Goal: Task Accomplishment & Management: Complete application form

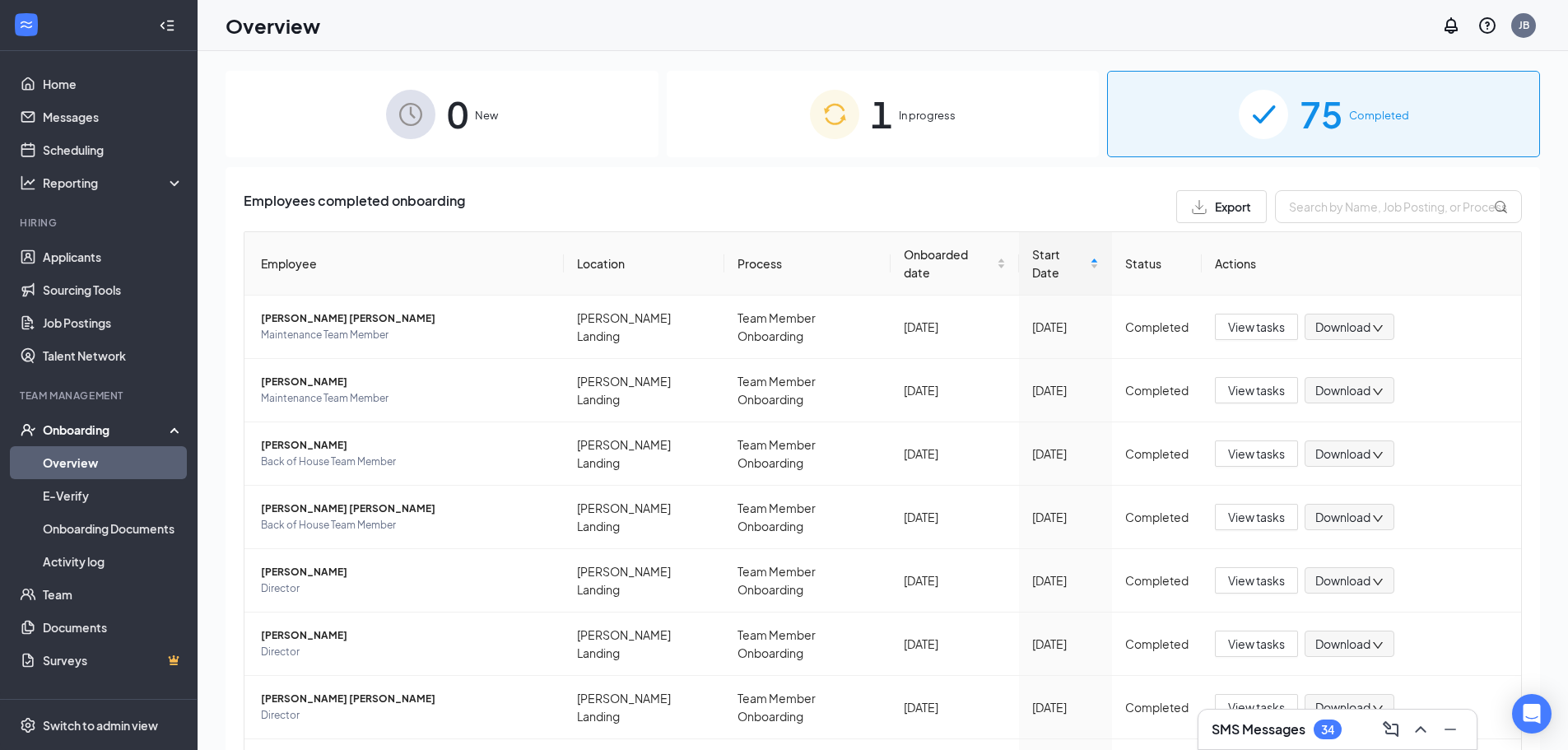
click at [955, 128] on div "1 In progress" at bounding box center [883, 114] width 433 height 87
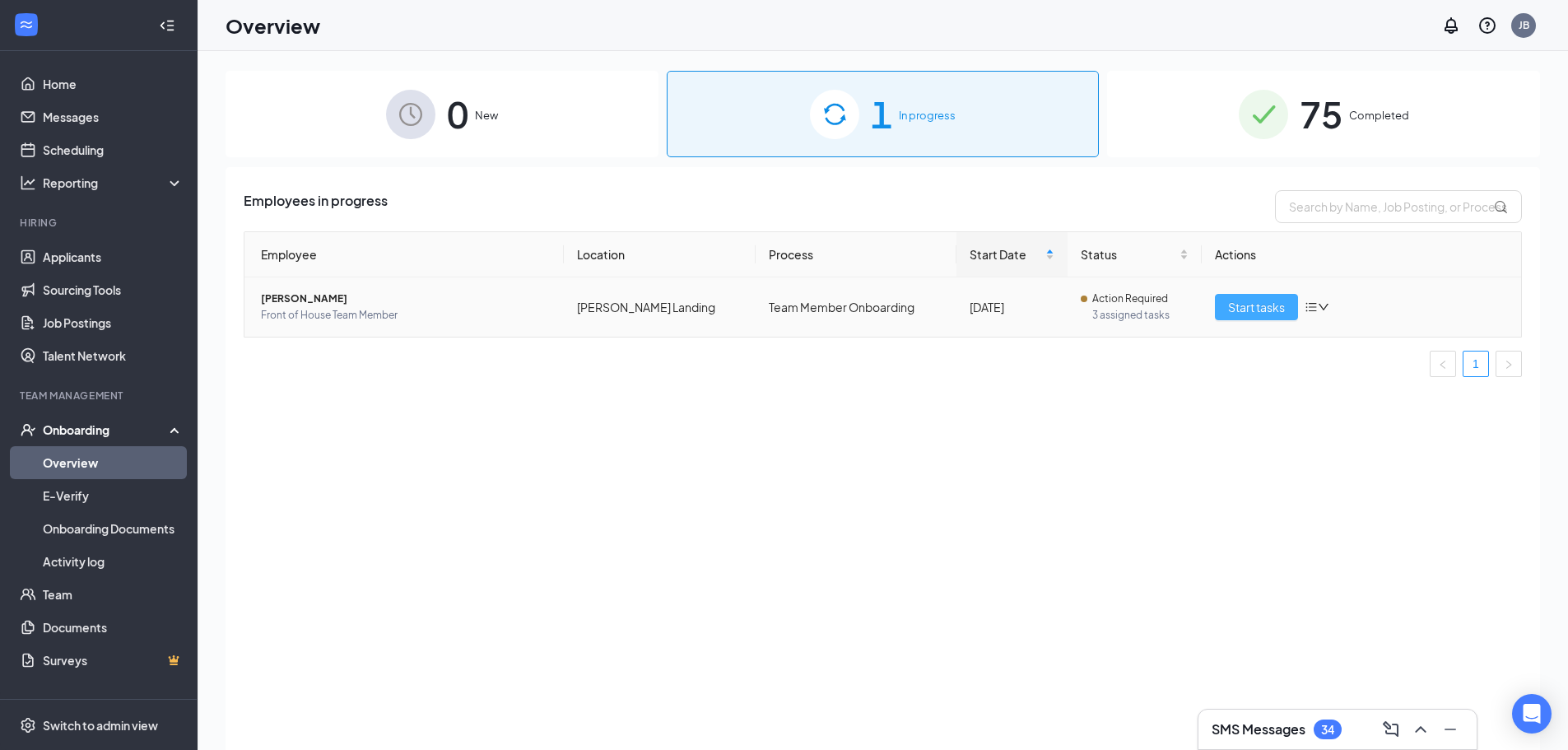
click at [1266, 319] on button "Start tasks" at bounding box center [1256, 306] width 83 height 26
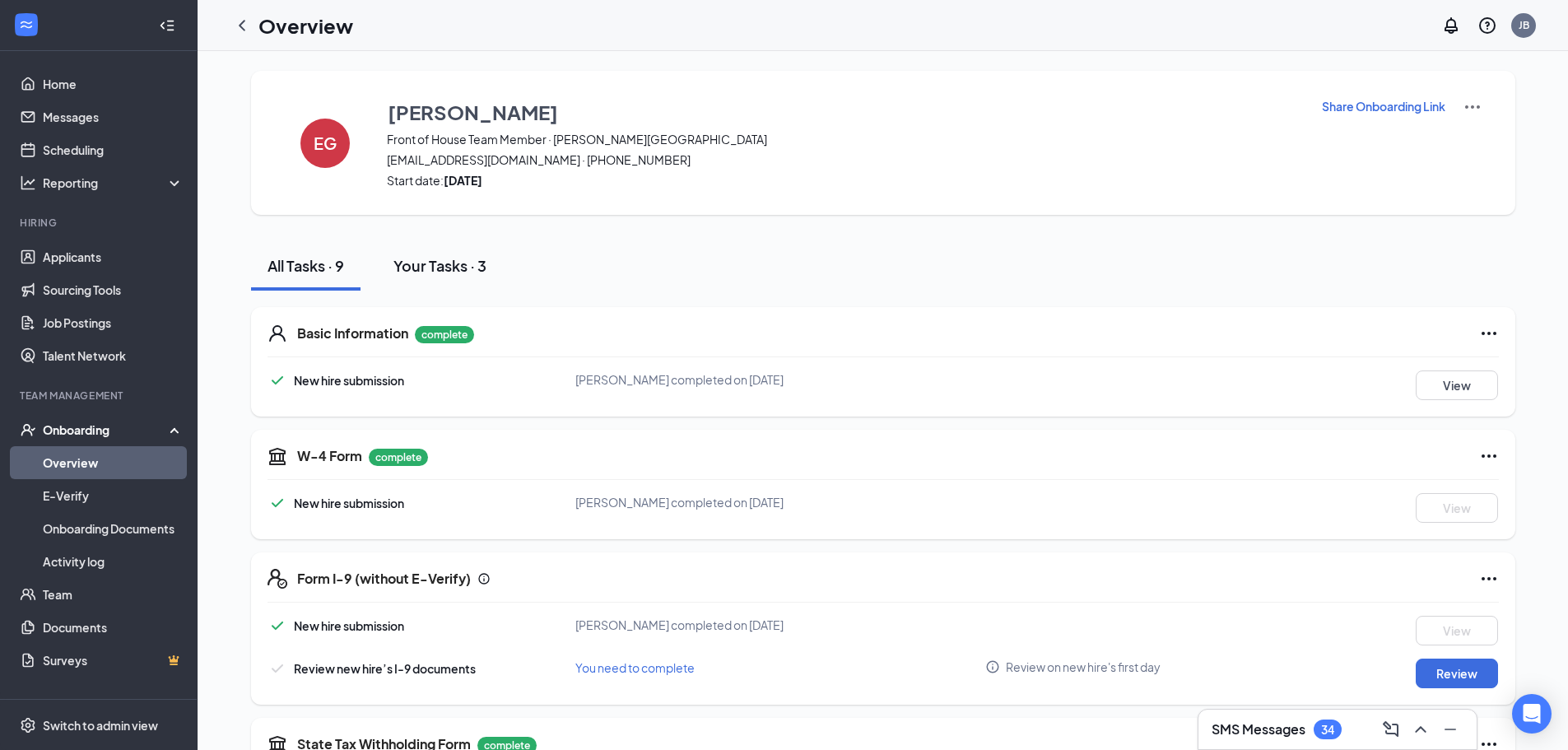
click at [460, 267] on div "Your Tasks · 3" at bounding box center [440, 265] width 93 height 20
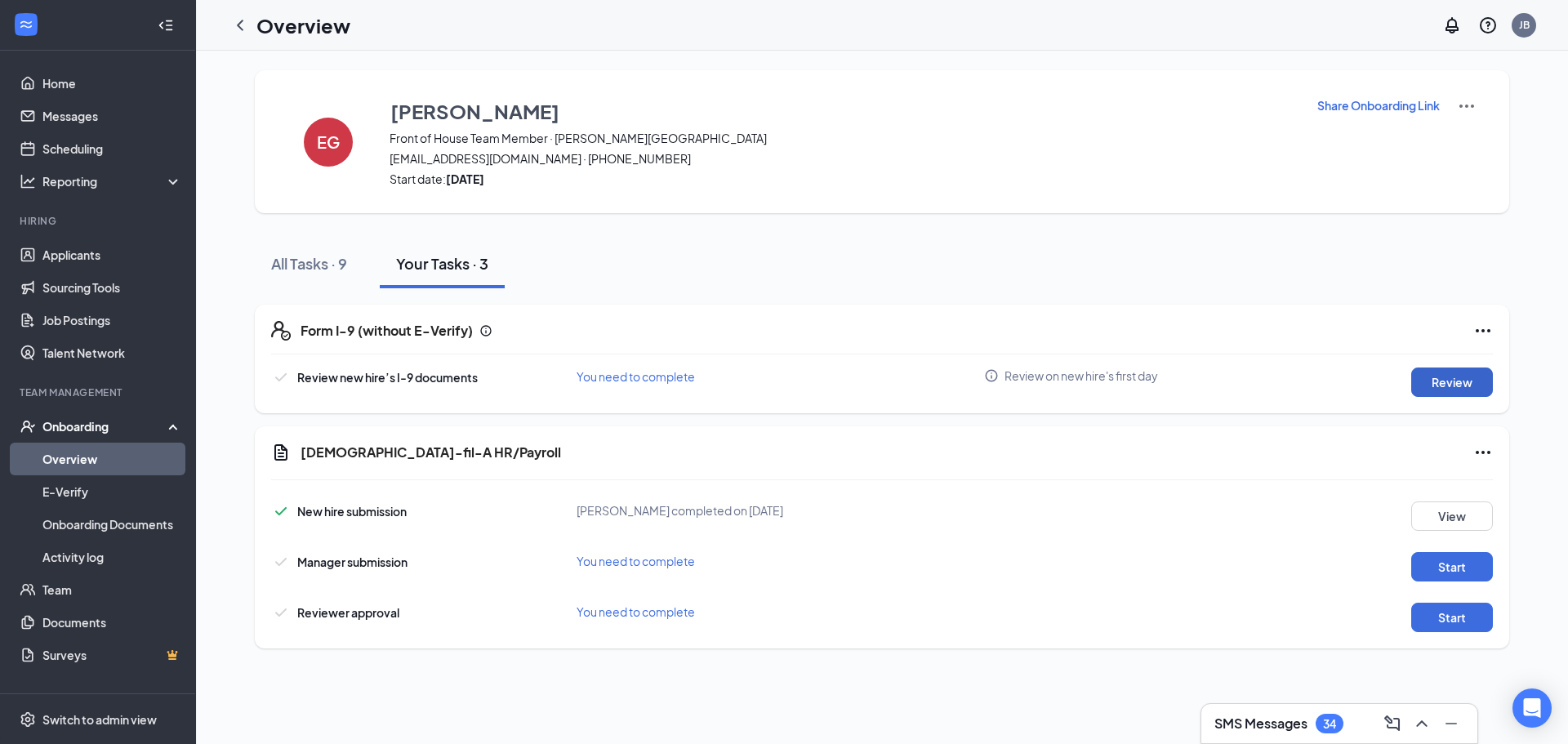
click at [1469, 380] on button "Review" at bounding box center [1451, 382] width 81 height 30
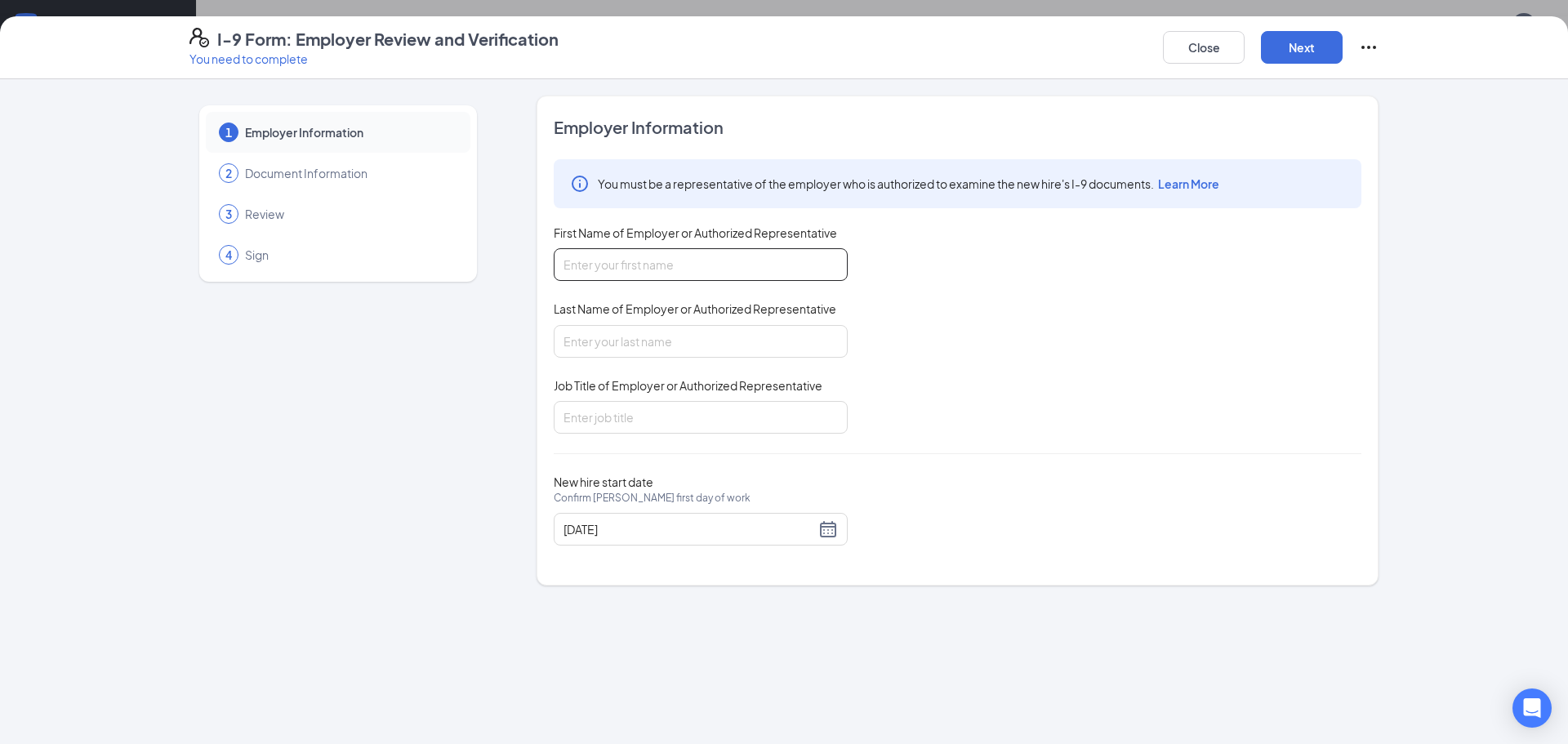
click at [632, 272] on input "First Name of Employer or Authorized Representative" at bounding box center [700, 265] width 294 height 32
click at [639, 264] on input "First Name of Employer or Authorized Representative" at bounding box center [700, 265] width 294 height 32
type input "s"
type input "Samuel"
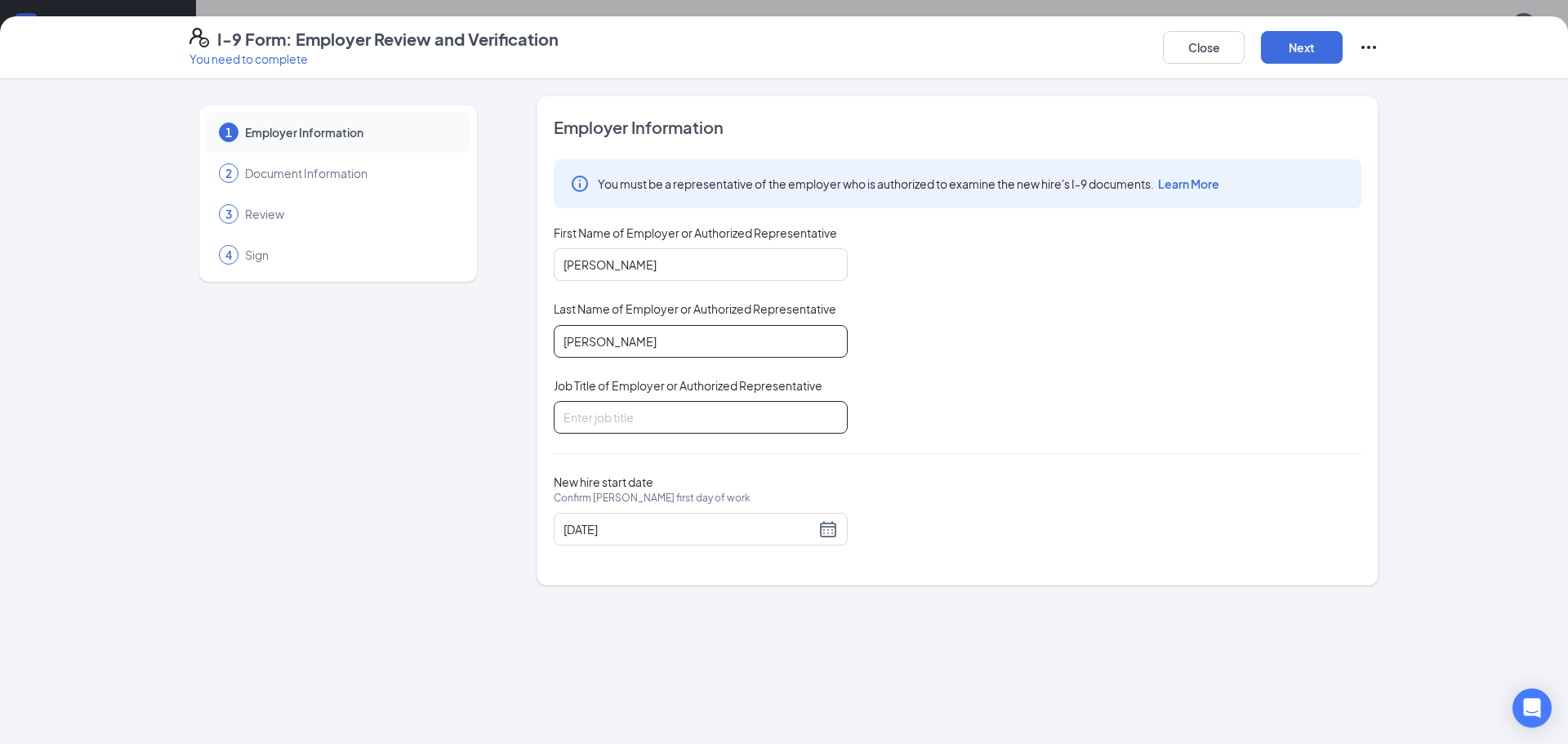
type input "Lockett"
click at [625, 407] on input "Job Title of Employer or Authorized Representative" at bounding box center [700, 417] width 294 height 32
type input "S"
type input "Supervisor of training"
click at [1295, 49] on button "Next" at bounding box center [1301, 47] width 81 height 32
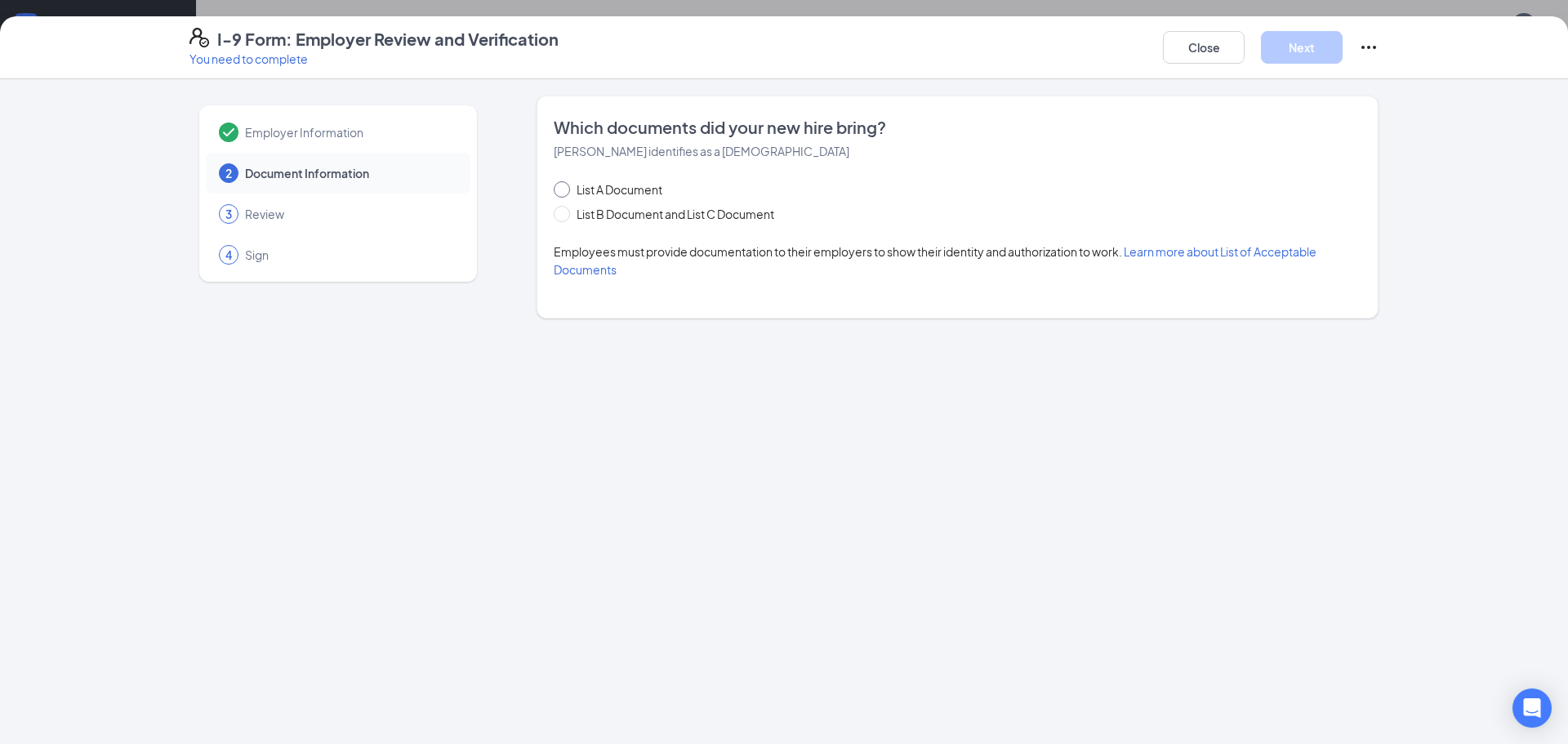
click at [562, 193] on span at bounding box center [561, 189] width 16 height 16
click at [562, 193] on input "List A Document" at bounding box center [559, 187] width 11 height 11
radio input "true"
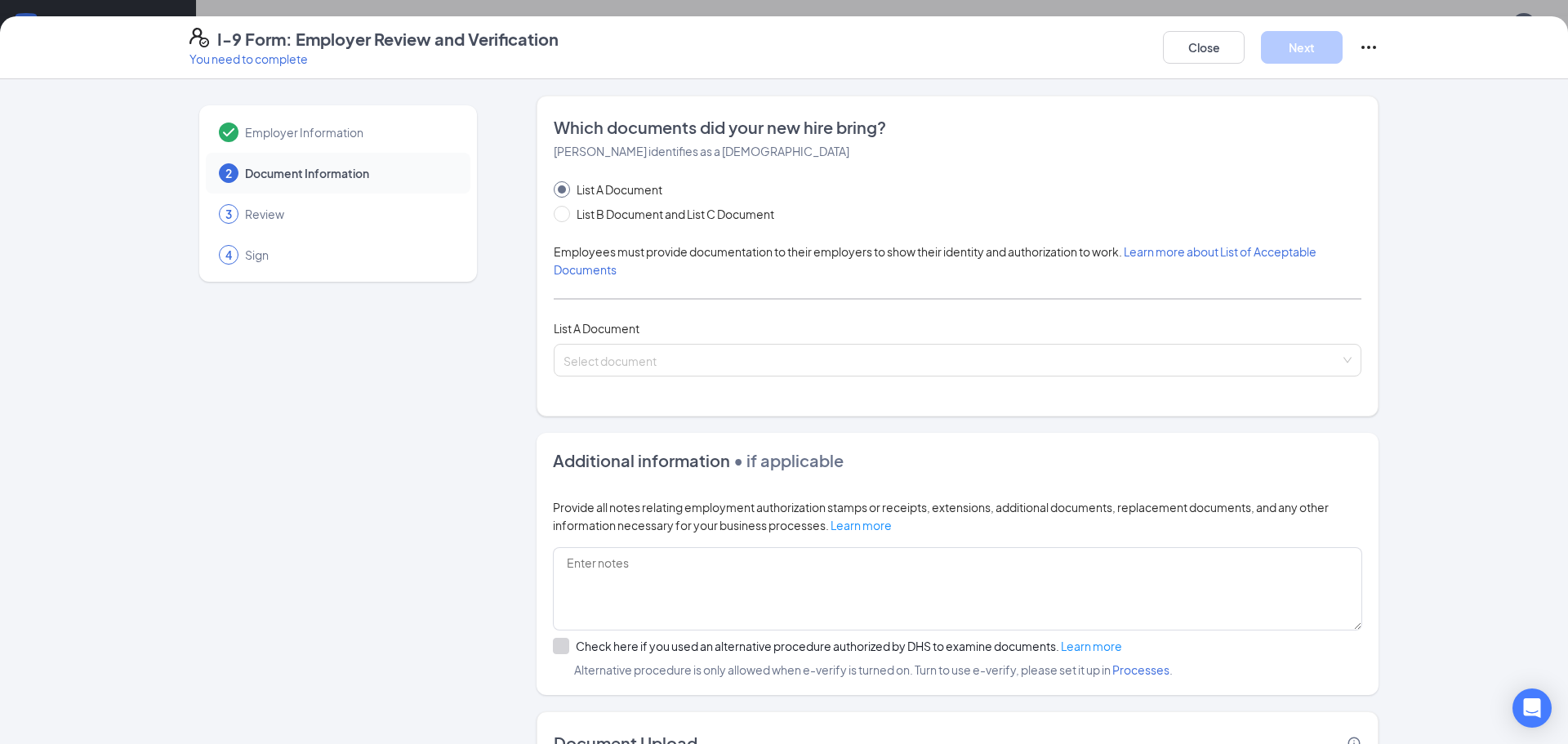
click at [592, 385] on div "Which documents did your new hire bring? Elsa D Galdamez identifies as a lawful…" at bounding box center [956, 255] width 807 height 280
click at [587, 364] on input "search" at bounding box center [952, 357] width 777 height 25
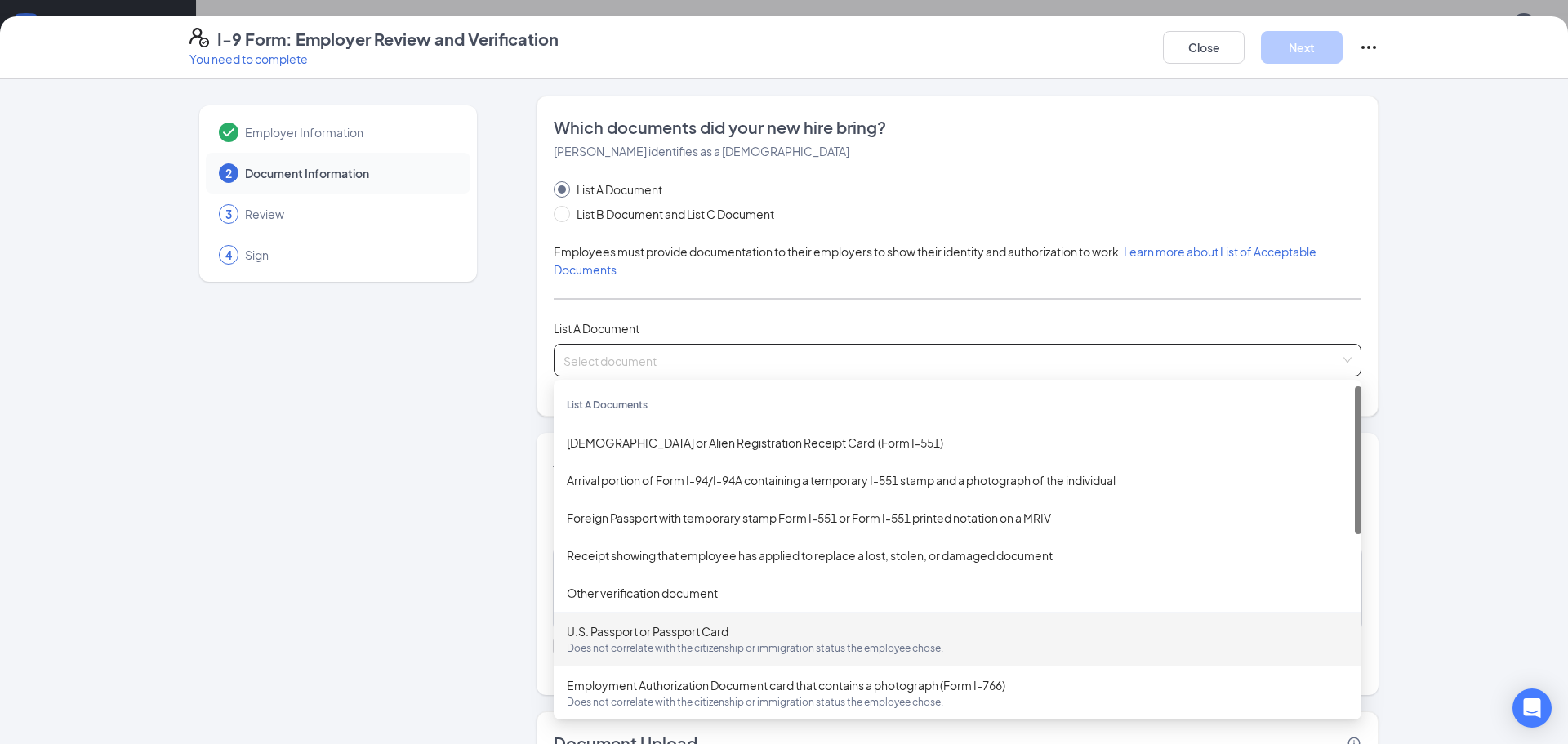
drag, startPoint x: 342, startPoint y: 400, endPoint x: 437, endPoint y: 346, distance: 109.3
click at [352, 395] on div "Employer Information 2 Document Information 3 Review 4 Sign" at bounding box center [337, 473] width 297 height 755
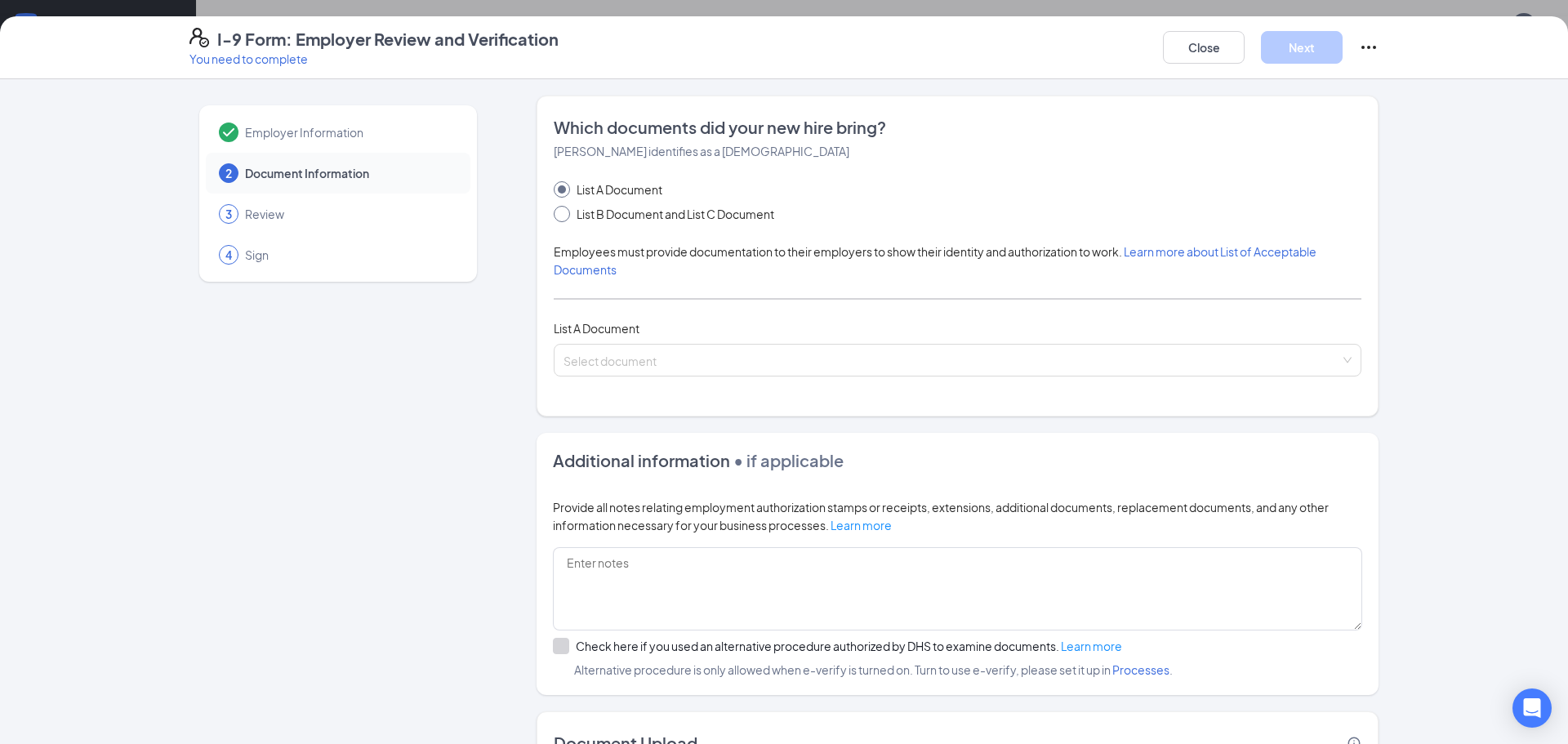
click at [553, 222] on span at bounding box center [561, 213] width 16 height 16
click at [553, 217] on input "List B Document and List C Document" at bounding box center [559, 211] width 11 height 11
radio input "true"
radio input "false"
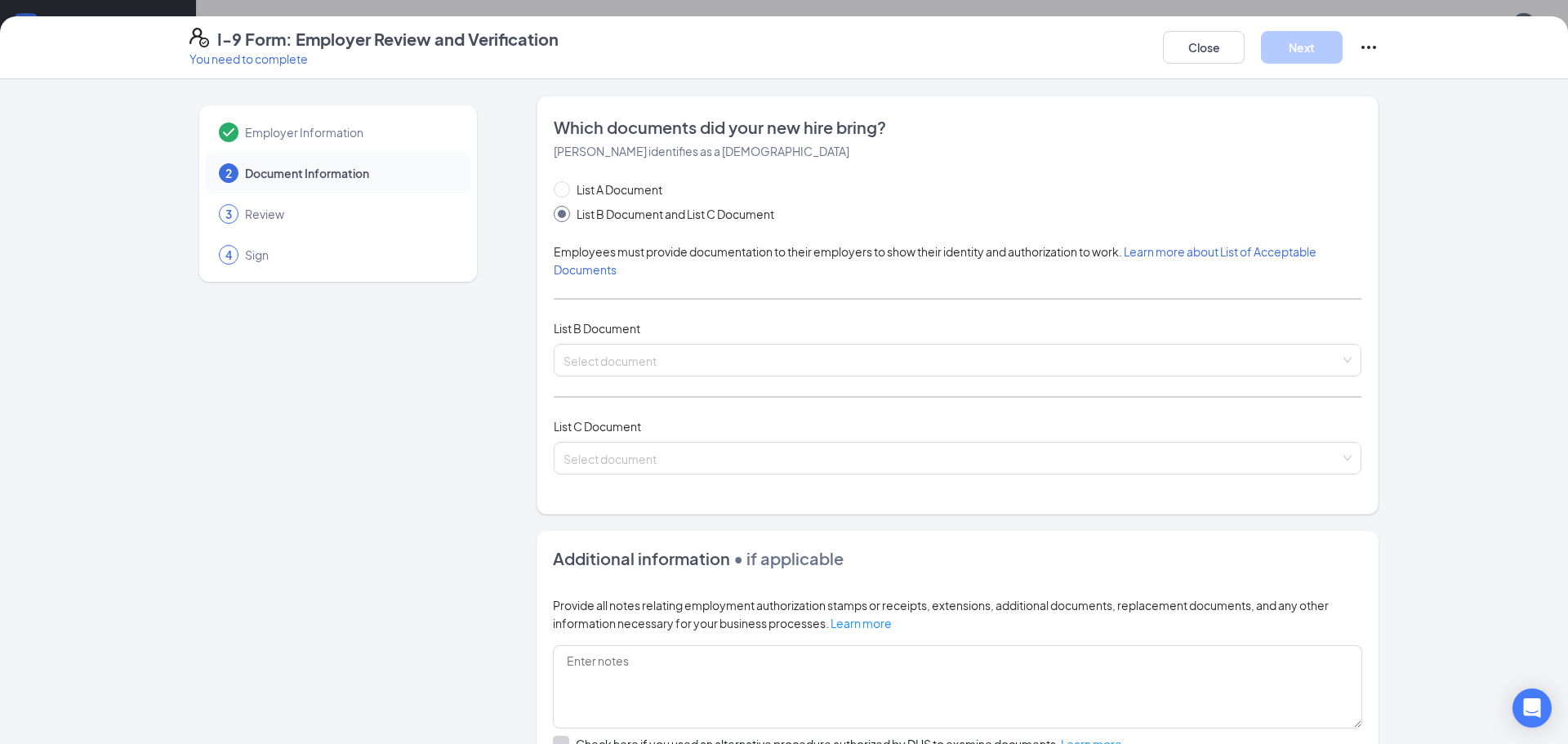
click at [568, 341] on div "List A Document List B Document and List C Document Employees must provide docu…" at bounding box center [956, 337] width 807 height 313
click at [580, 358] on input "search" at bounding box center [952, 357] width 777 height 25
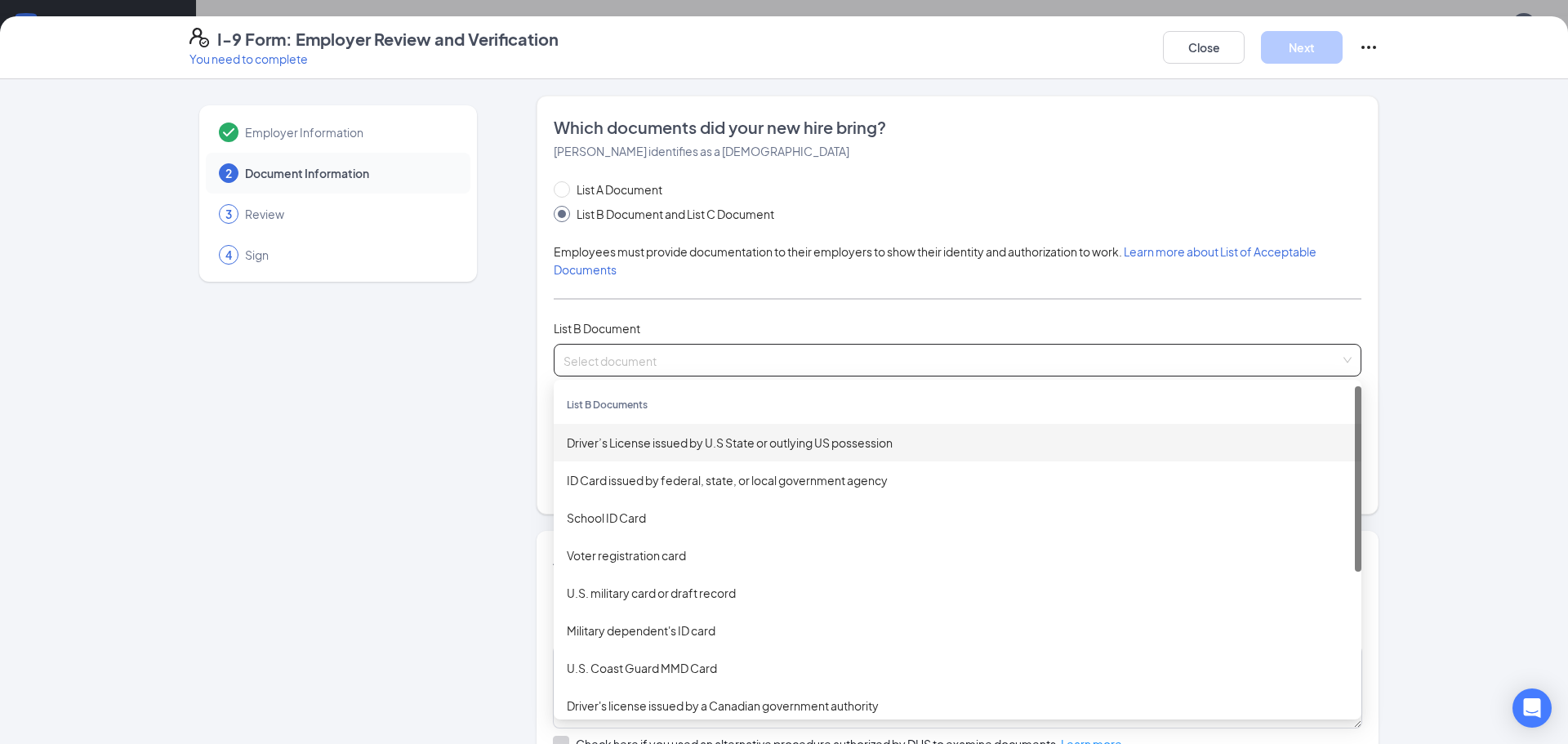
click at [608, 443] on div "Driver’s License issued by U.S State or outlying US possession" at bounding box center [957, 442] width 782 height 18
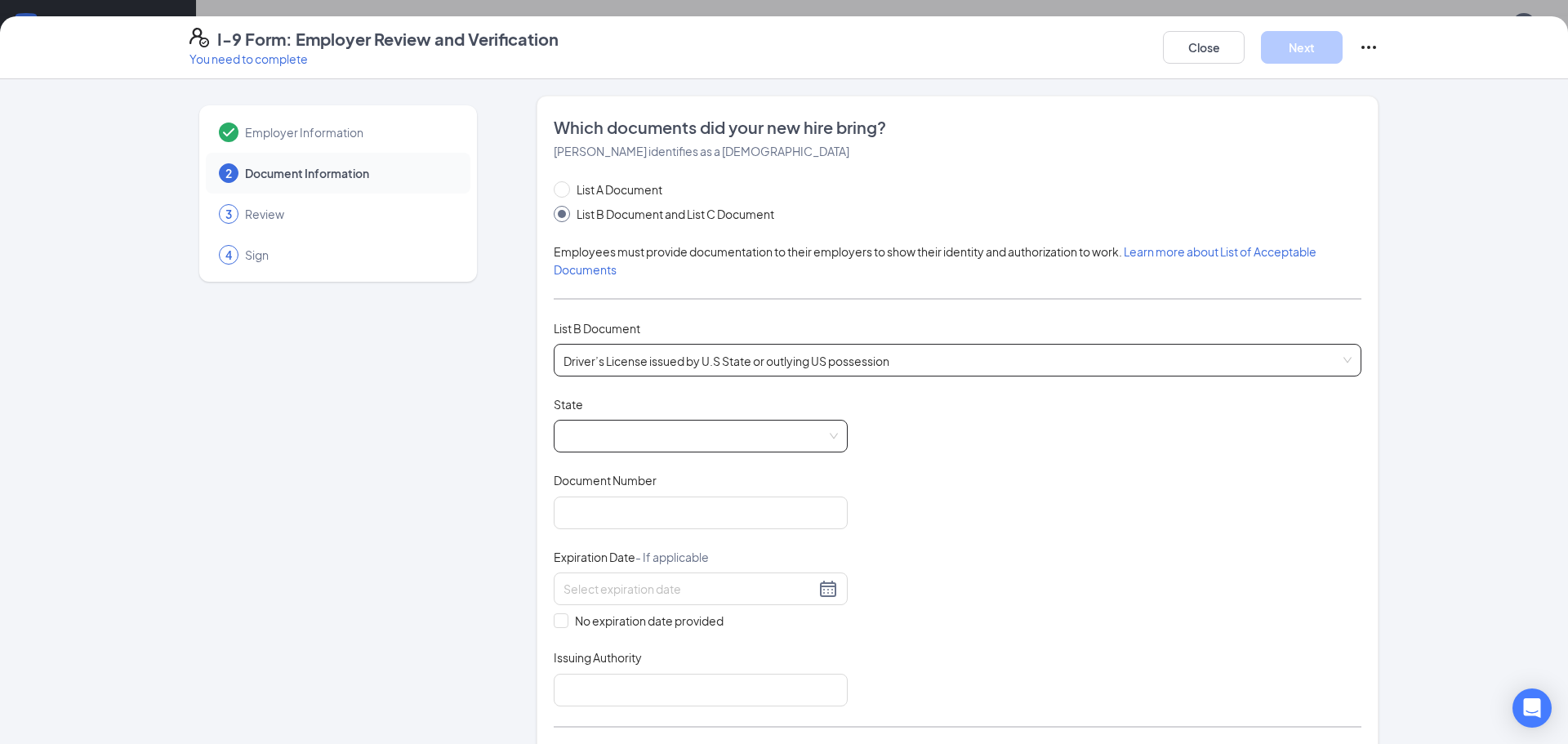
click at [665, 433] on span at bounding box center [700, 436] width 274 height 31
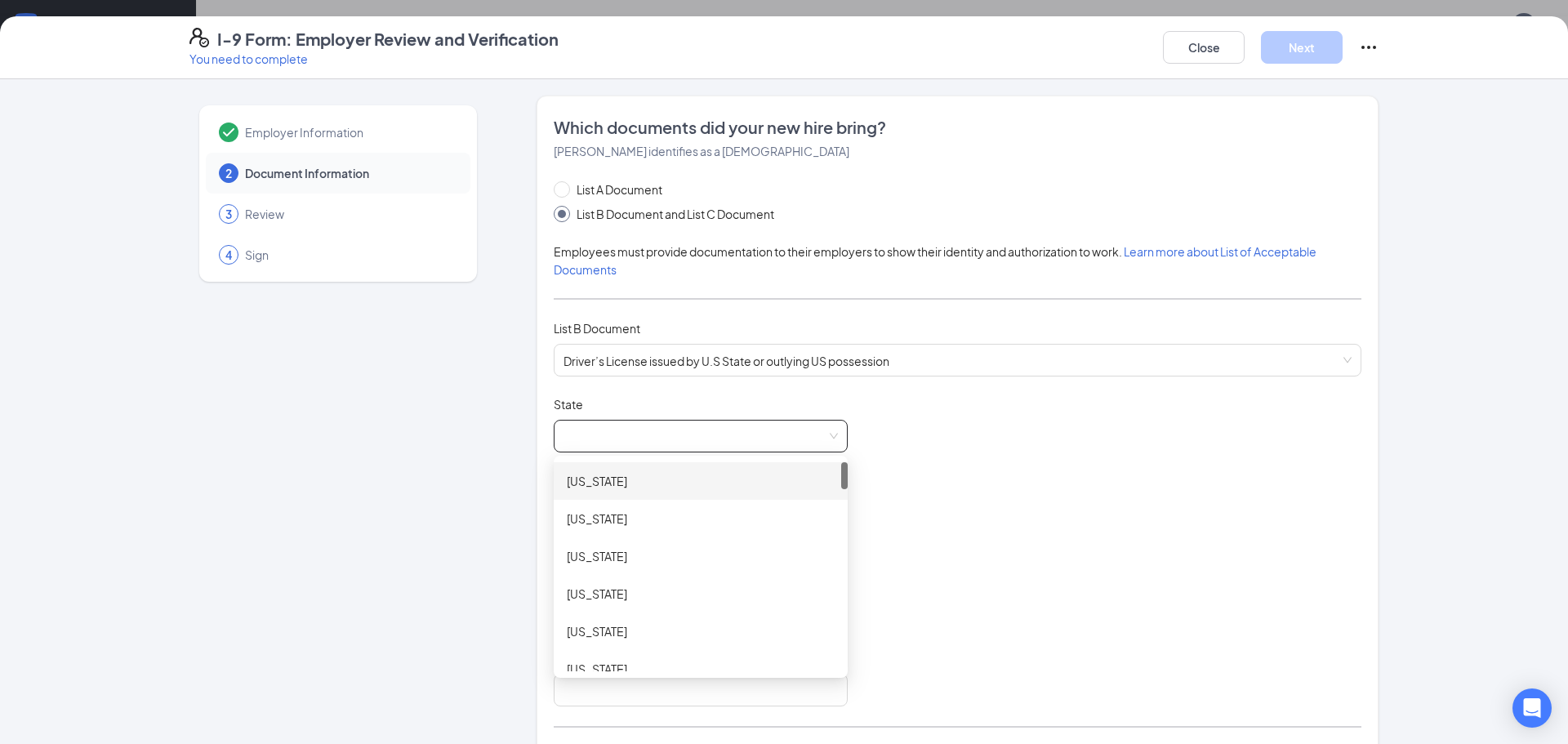
click at [295, 535] on div "Employer Information 2 Document Information 3 Review 4 Sign" at bounding box center [337, 687] width 297 height 1182
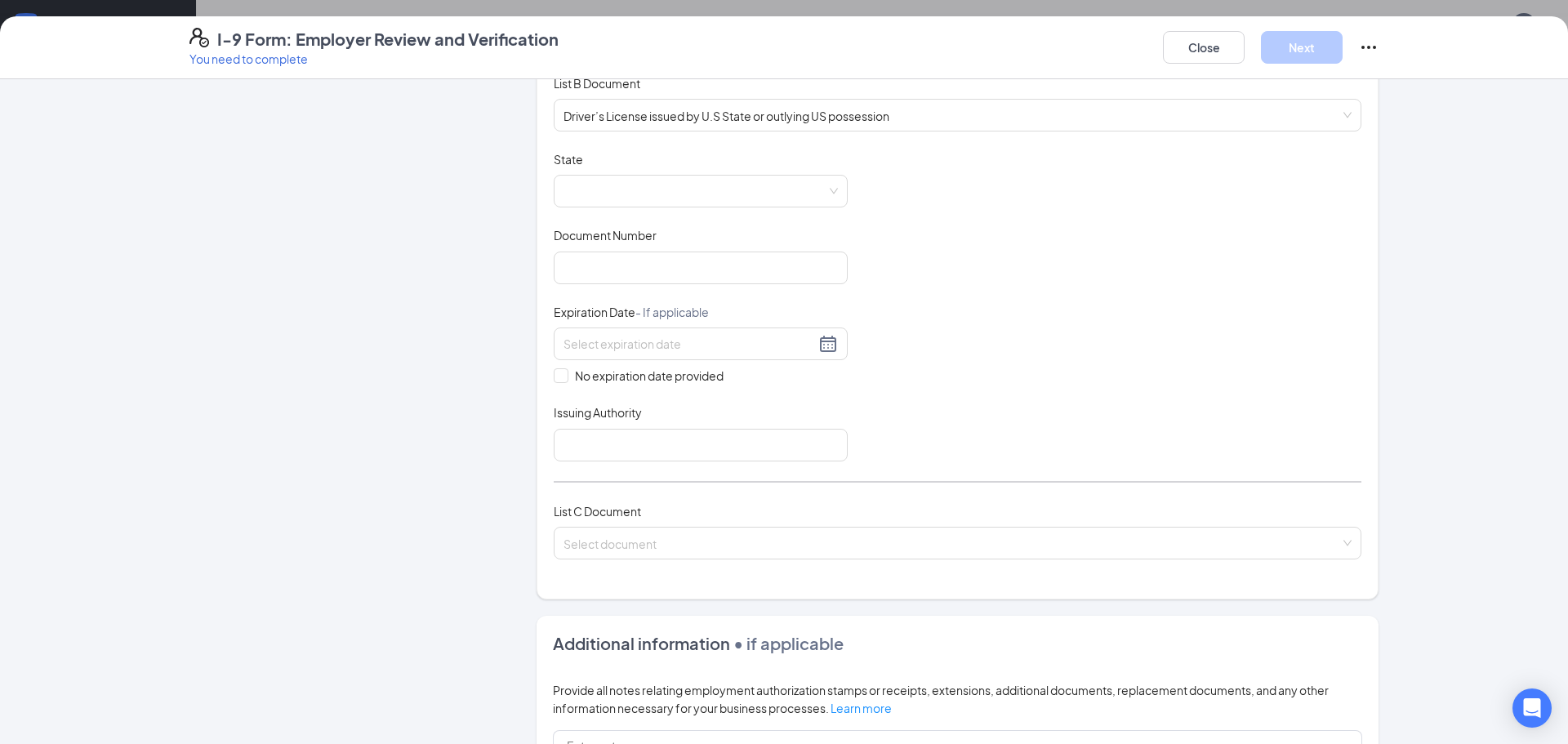
scroll to position [327, 0]
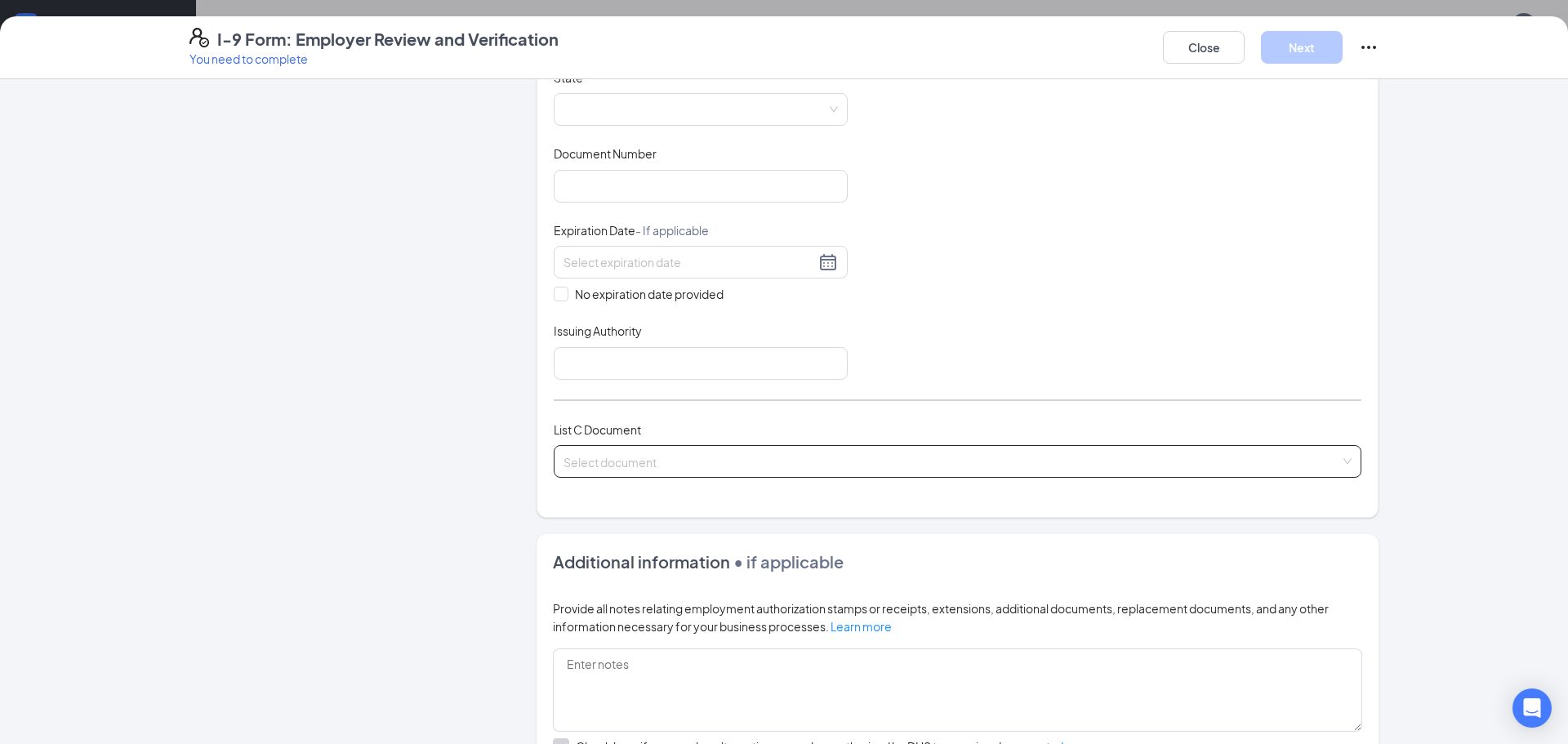
click at [661, 466] on input "search" at bounding box center [952, 458] width 777 height 25
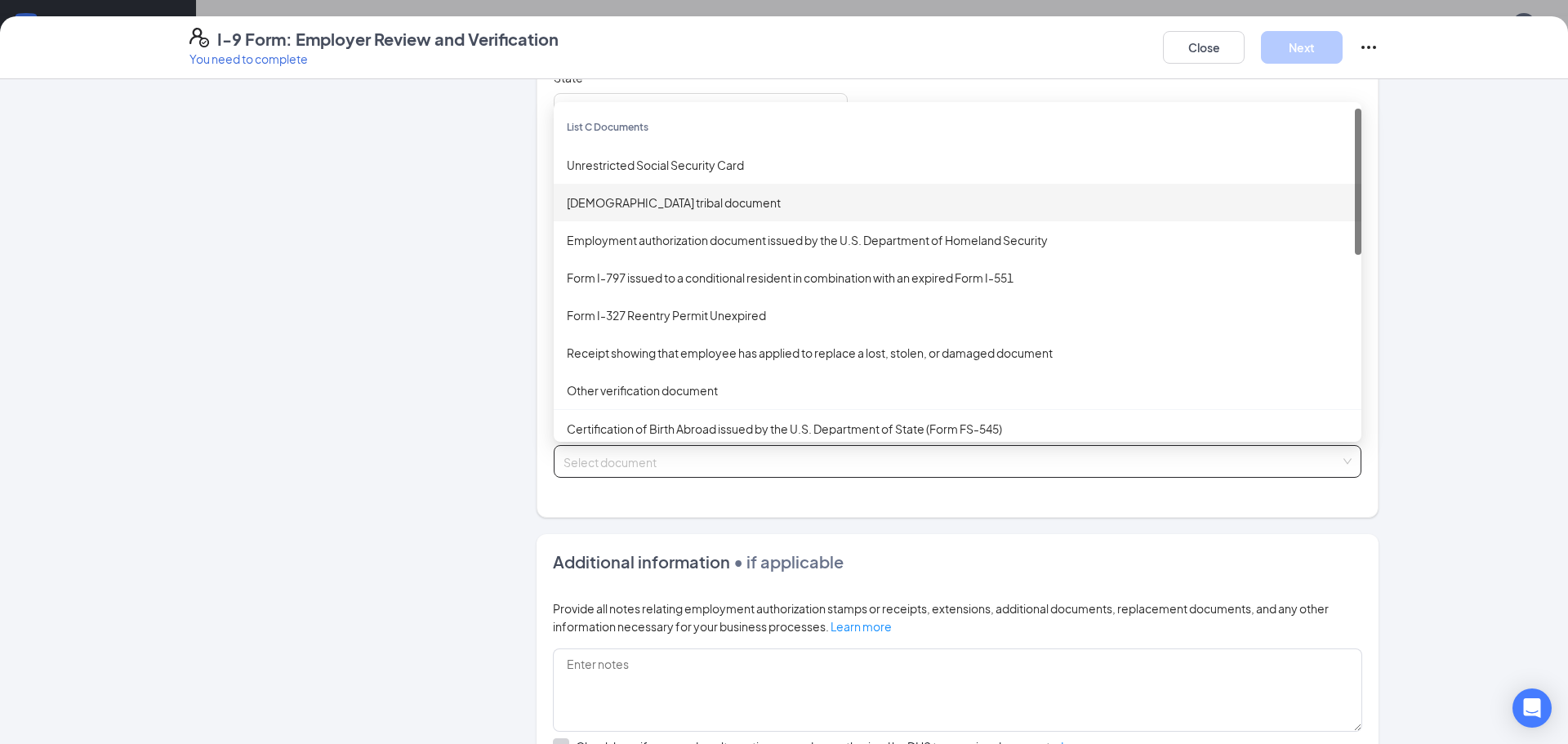
click at [334, 336] on div "Employer Information 2 Document Information 3 Review 4 Sign" at bounding box center [337, 360] width 297 height 1182
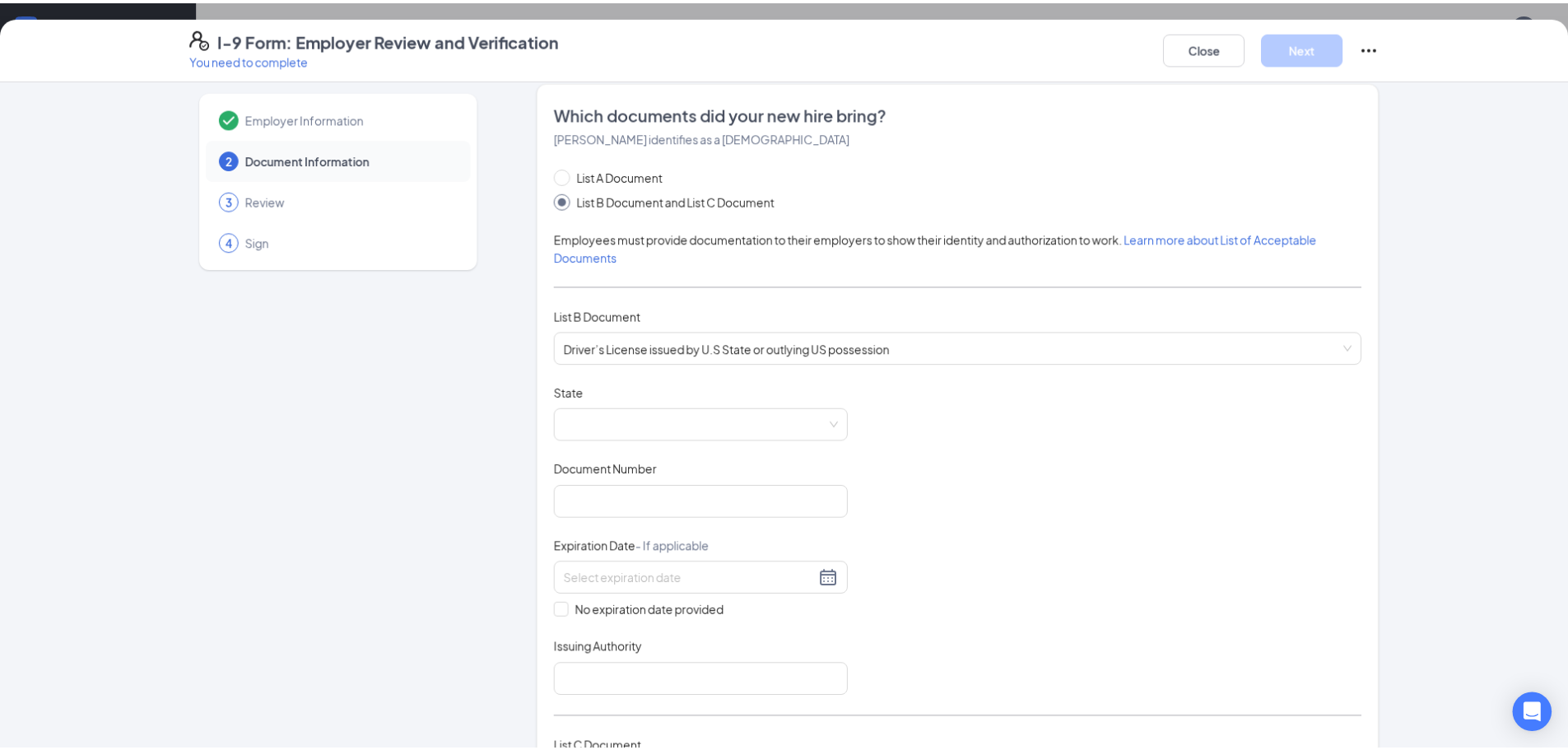
scroll to position [0, 0]
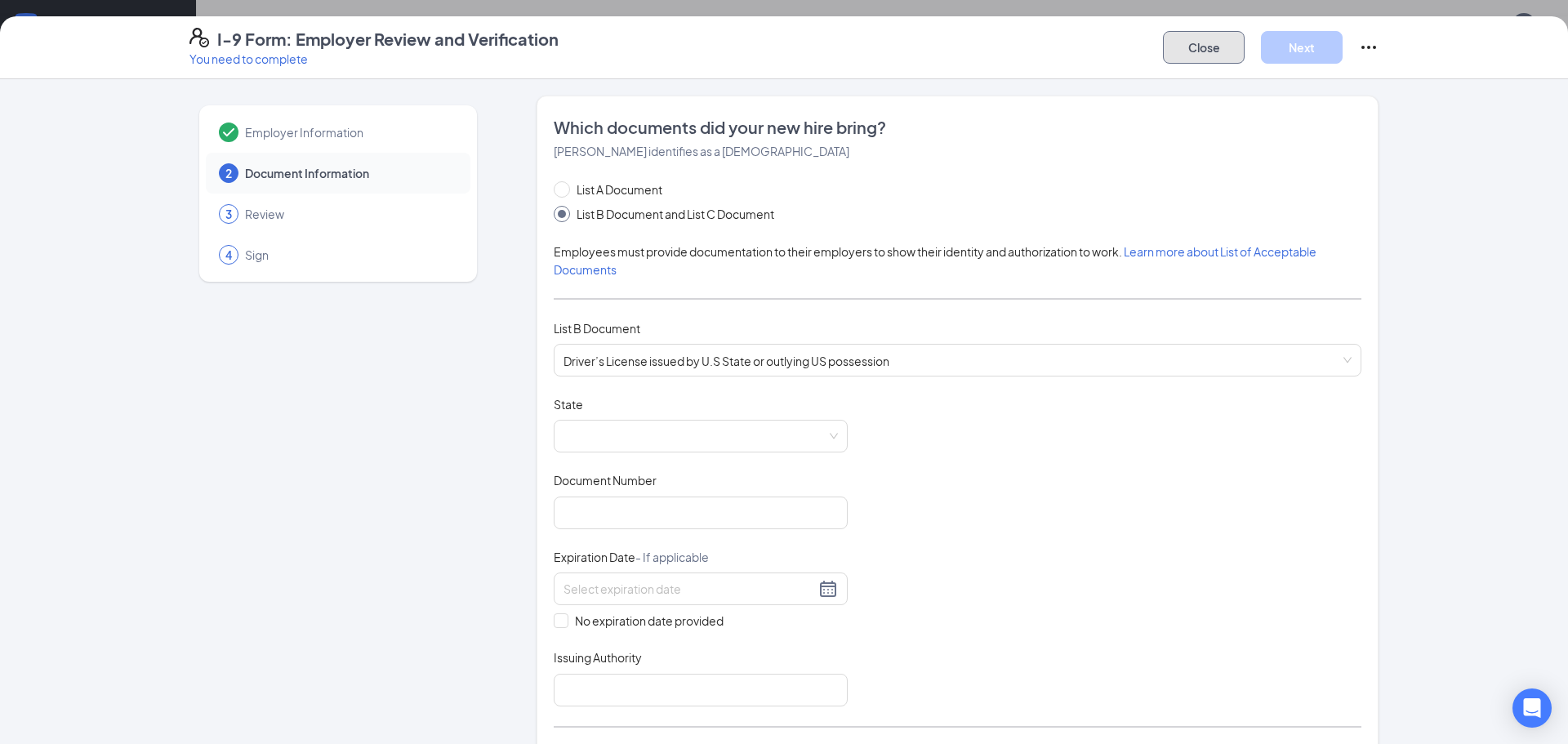
click at [1183, 51] on button "Close" at bounding box center [1203, 47] width 81 height 32
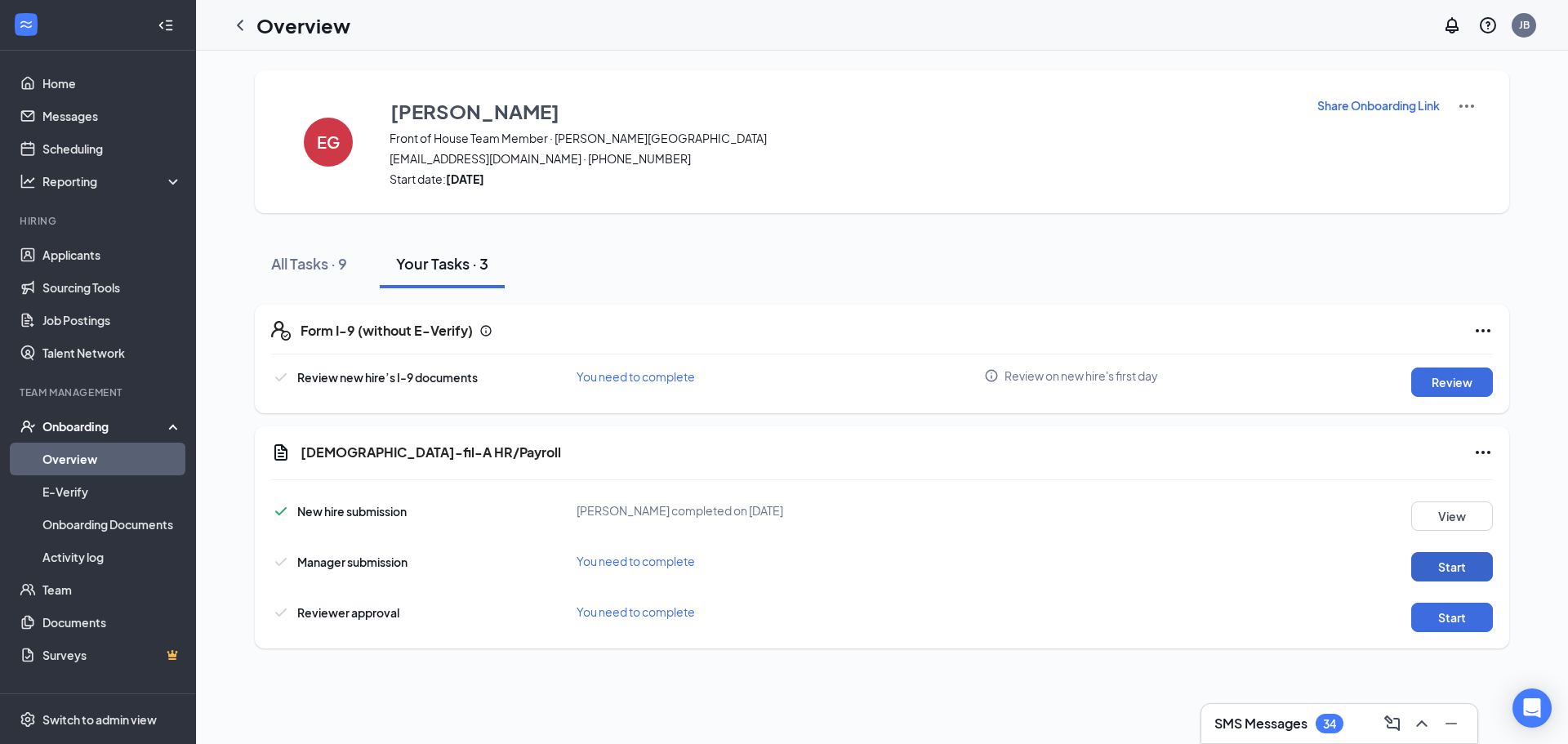
click at [1462, 562] on button "Start" at bounding box center [1451, 566] width 81 height 30
click at [238, 32] on icon "ChevronLeft" at bounding box center [240, 25] width 20 height 20
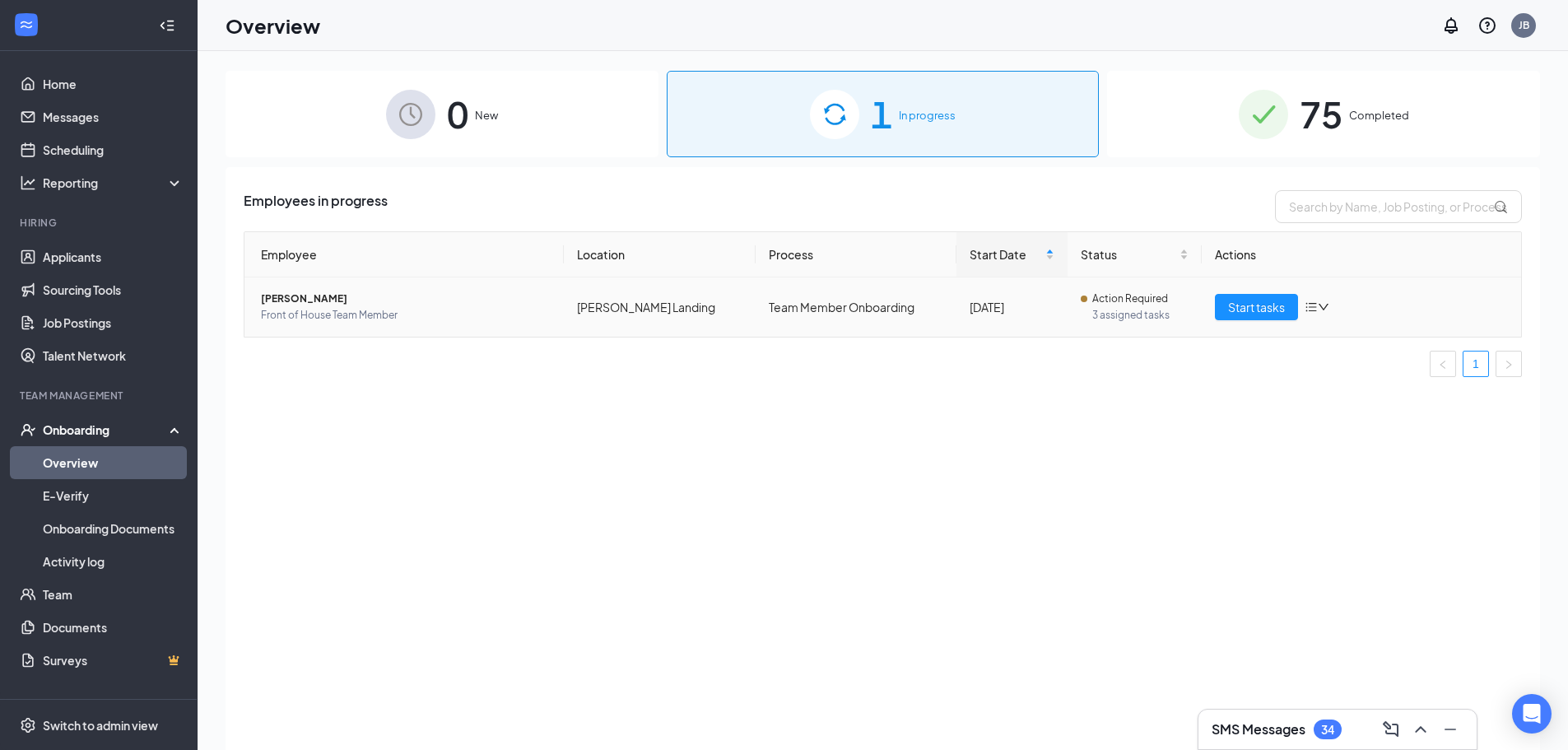
click at [311, 300] on span "[PERSON_NAME]" at bounding box center [405, 298] width 290 height 16
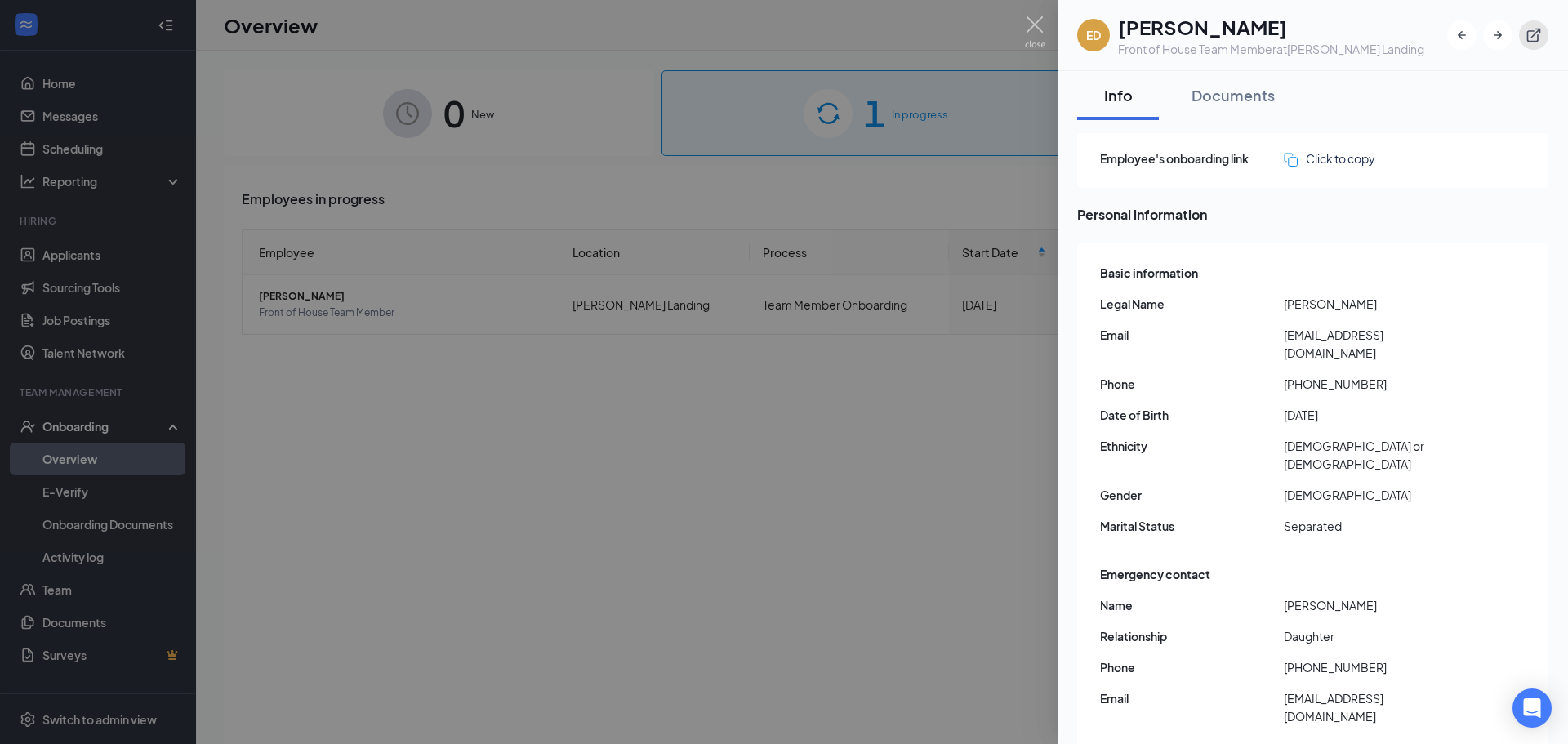
click at [1536, 39] on icon "ExternalLink" at bounding box center [1533, 34] width 16 height 16
click at [552, 571] on div at bounding box center [784, 372] width 1568 height 744
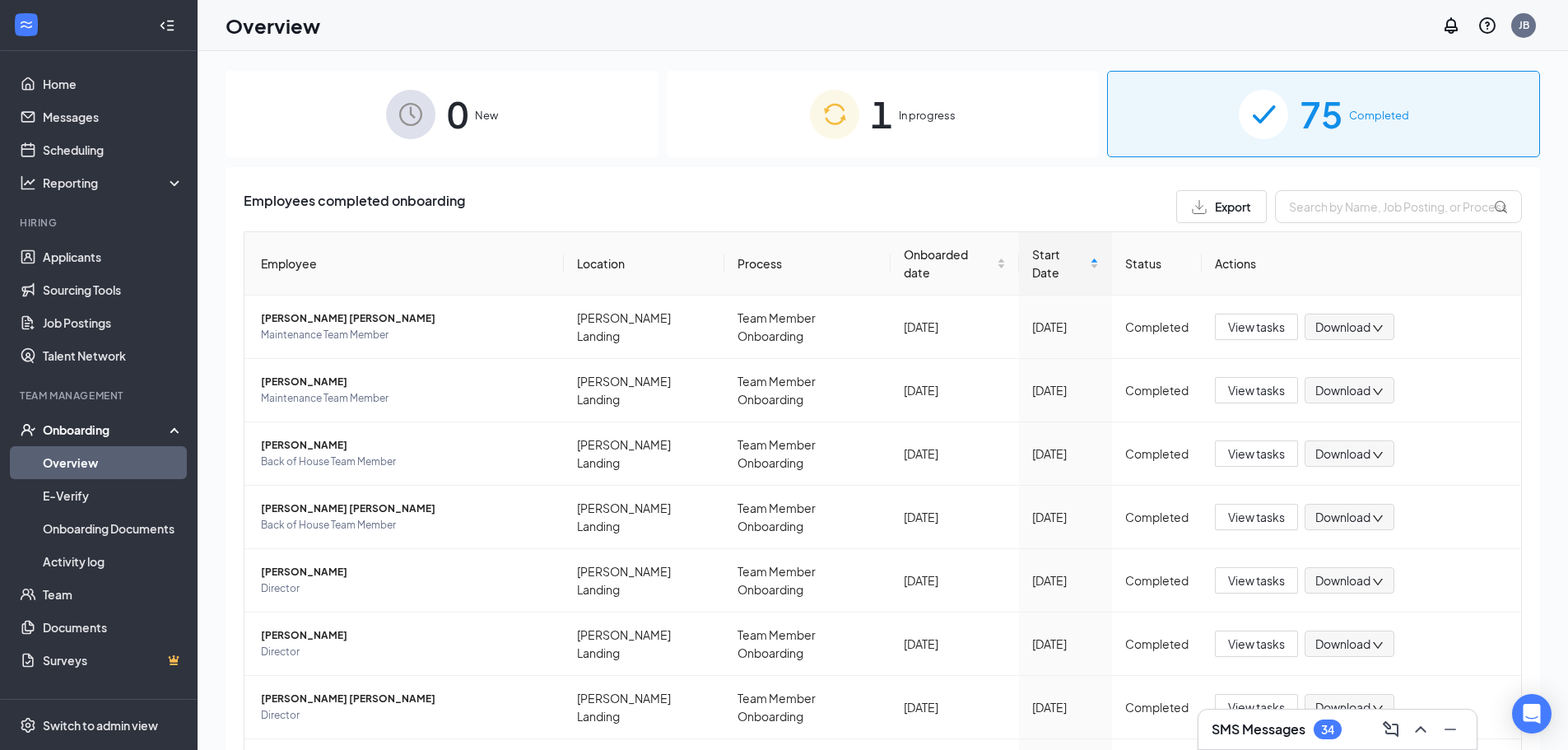
click at [901, 111] on span "In progress" at bounding box center [927, 115] width 57 height 16
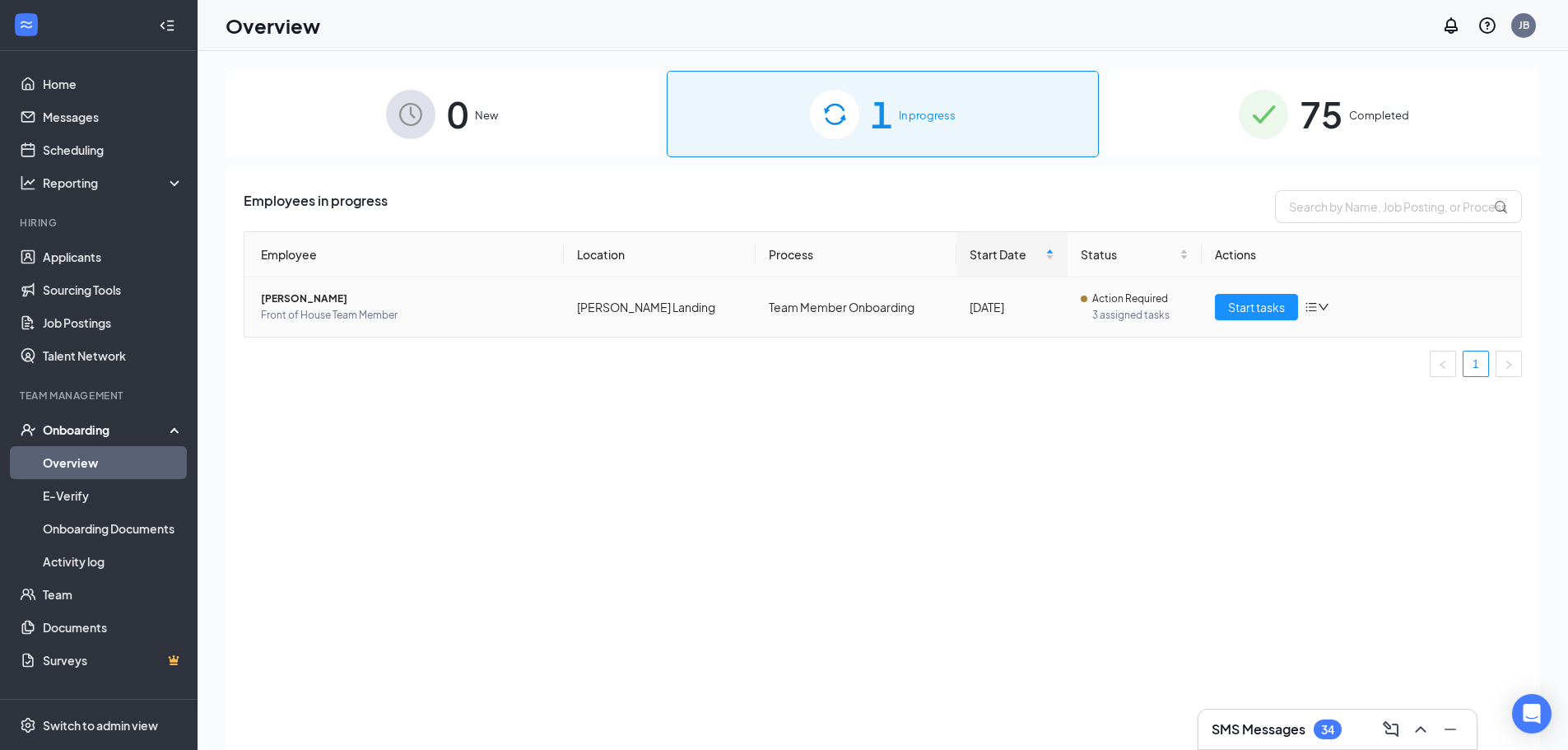
click at [317, 303] on span "[PERSON_NAME]" at bounding box center [405, 298] width 290 height 16
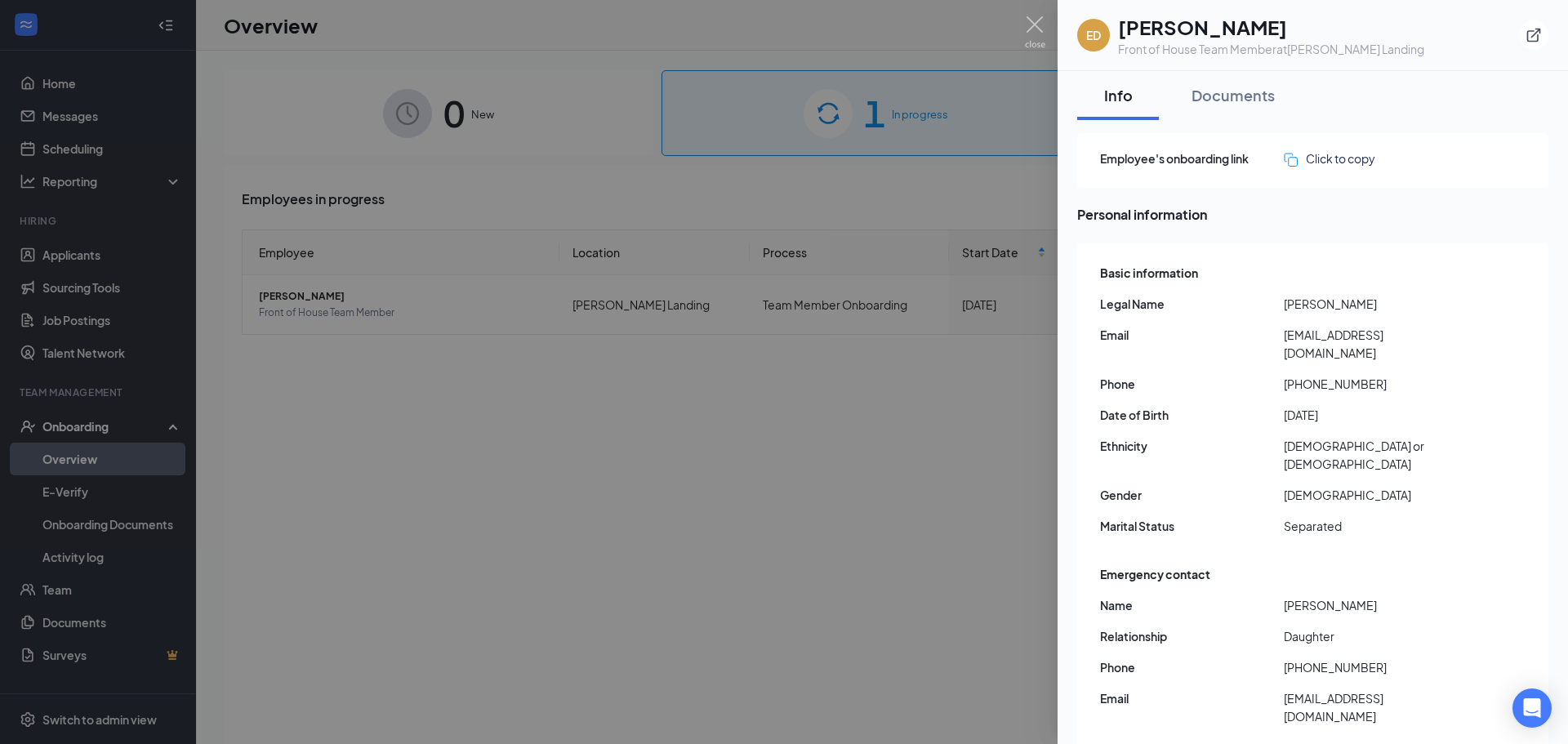
click at [1357, 340] on span "[EMAIL_ADDRESS][DOMAIN_NAME]" at bounding box center [1375, 344] width 183 height 36
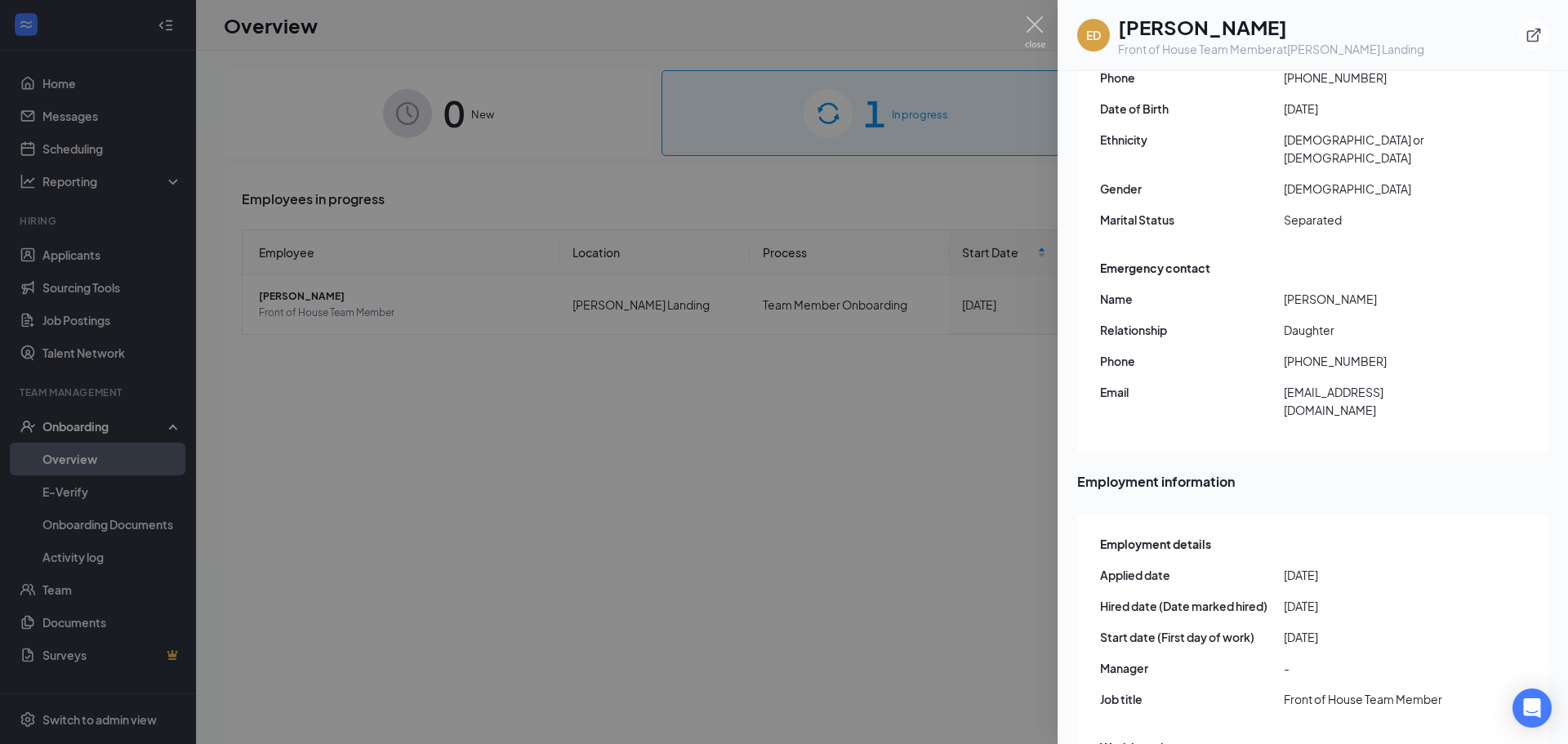
scroll to position [327, 0]
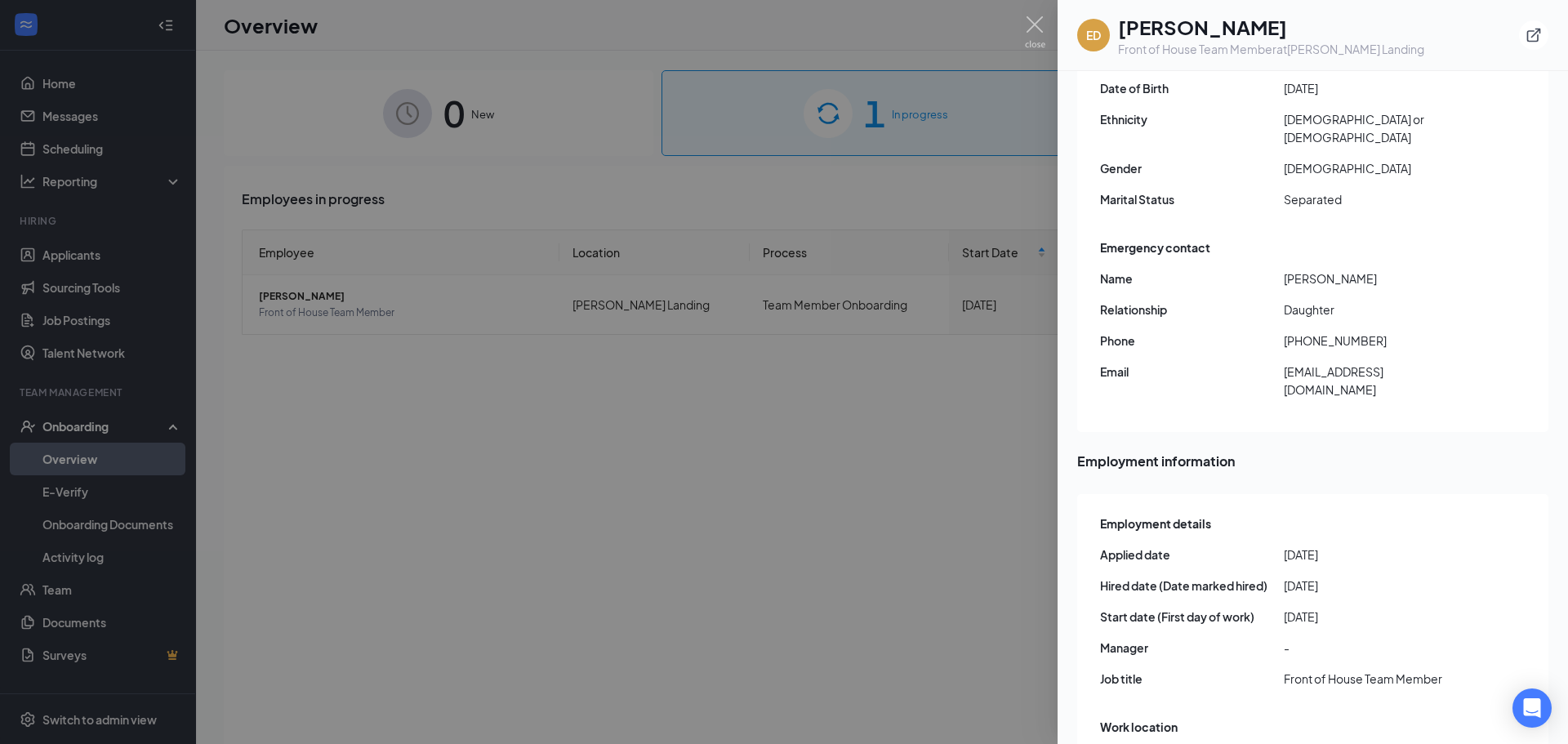
click at [1297, 363] on div "Basic information Legal Name [PERSON_NAME] Email [EMAIL_ADDRESS][DOMAIN_NAME] P…" at bounding box center [1312, 174] width 471 height 515
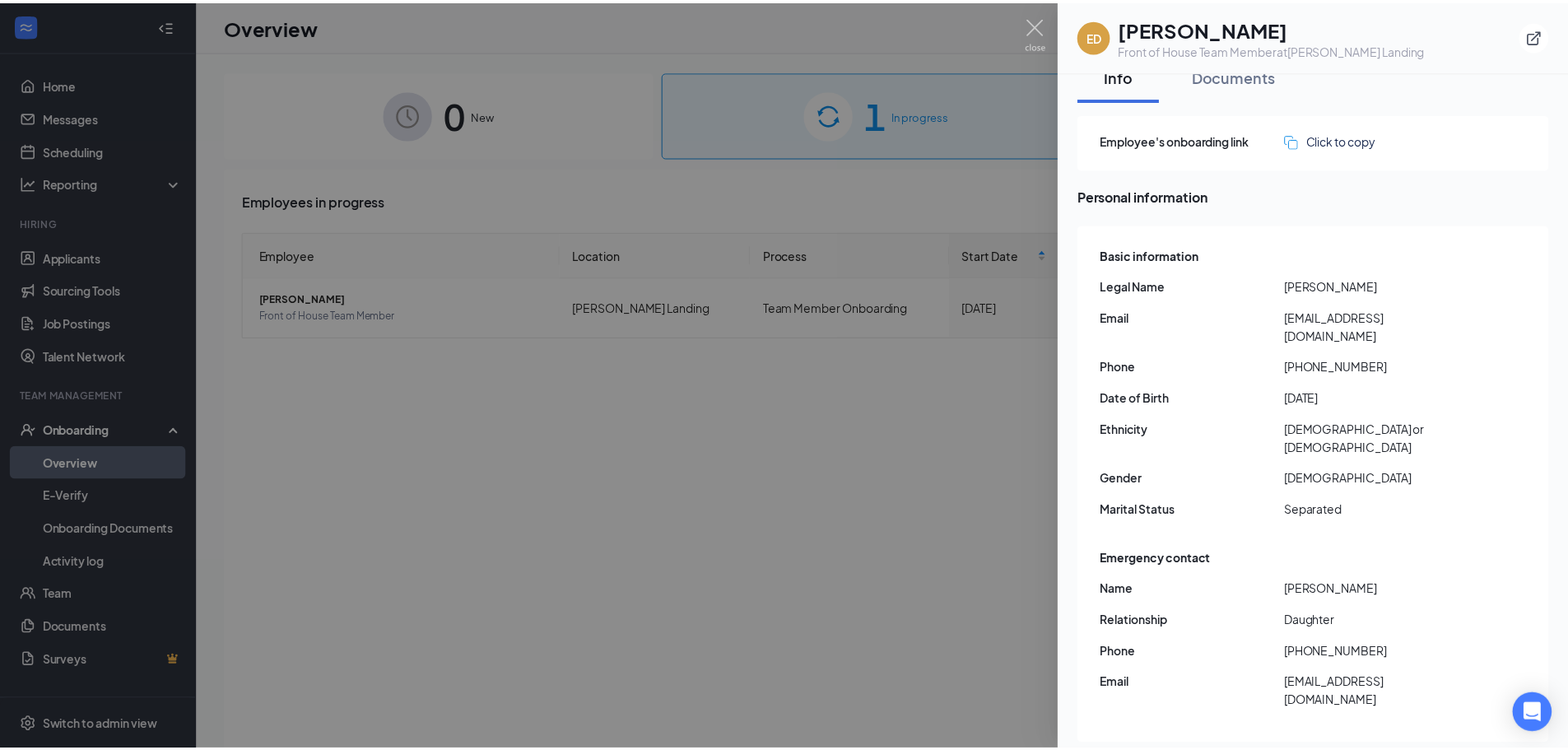
scroll to position [0, 0]
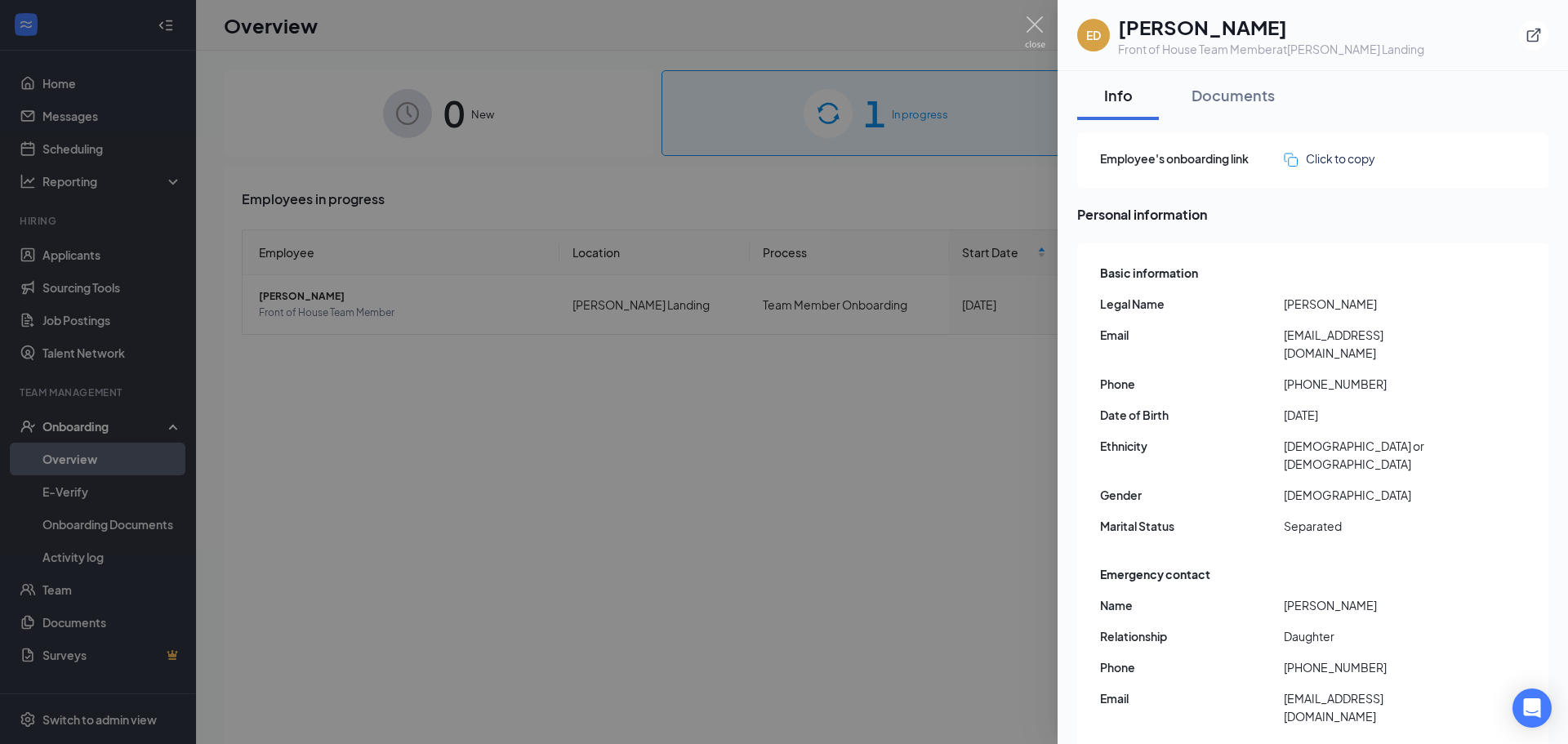
click at [841, 486] on div at bounding box center [784, 372] width 1568 height 744
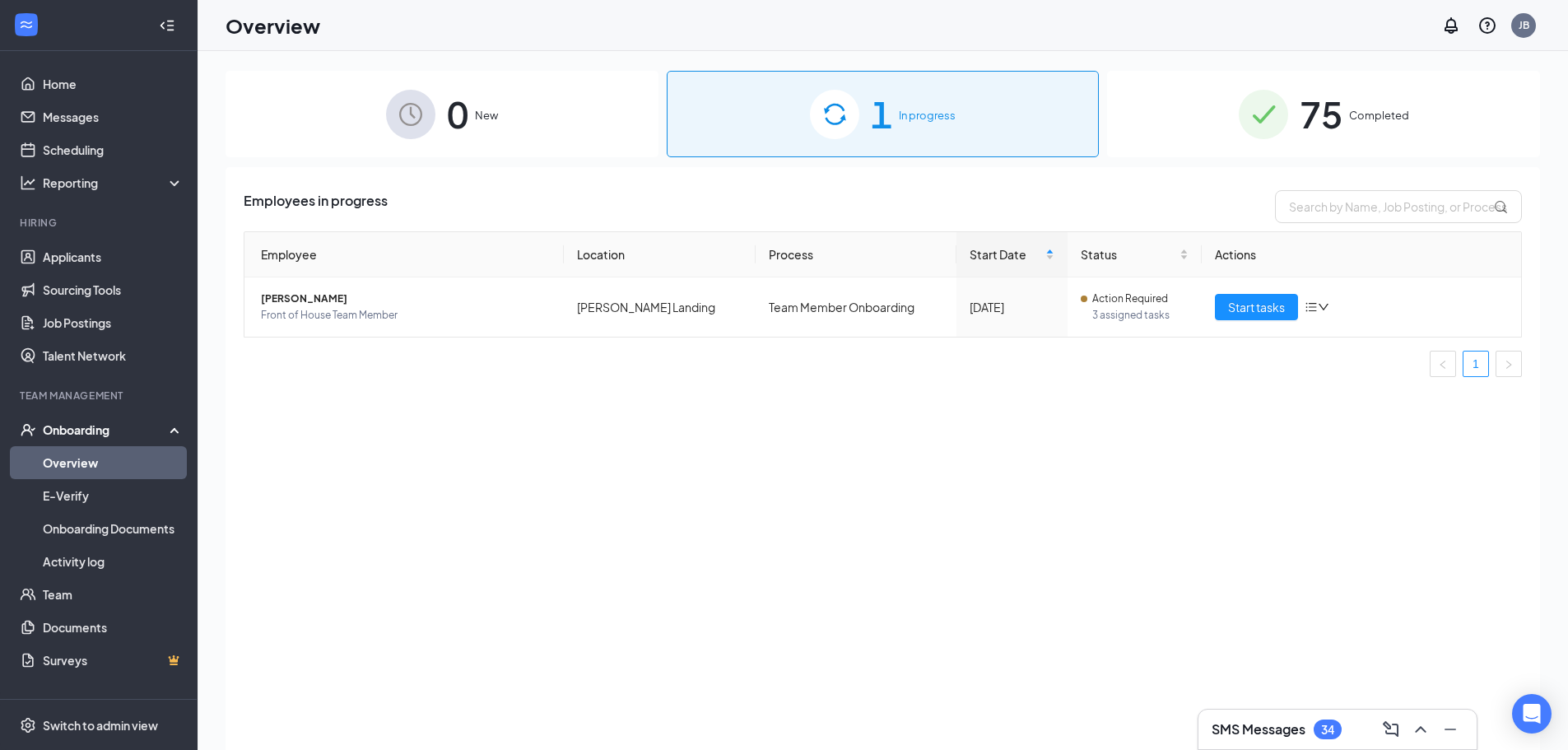
click at [1207, 127] on div "75 Completed" at bounding box center [1323, 114] width 433 height 87
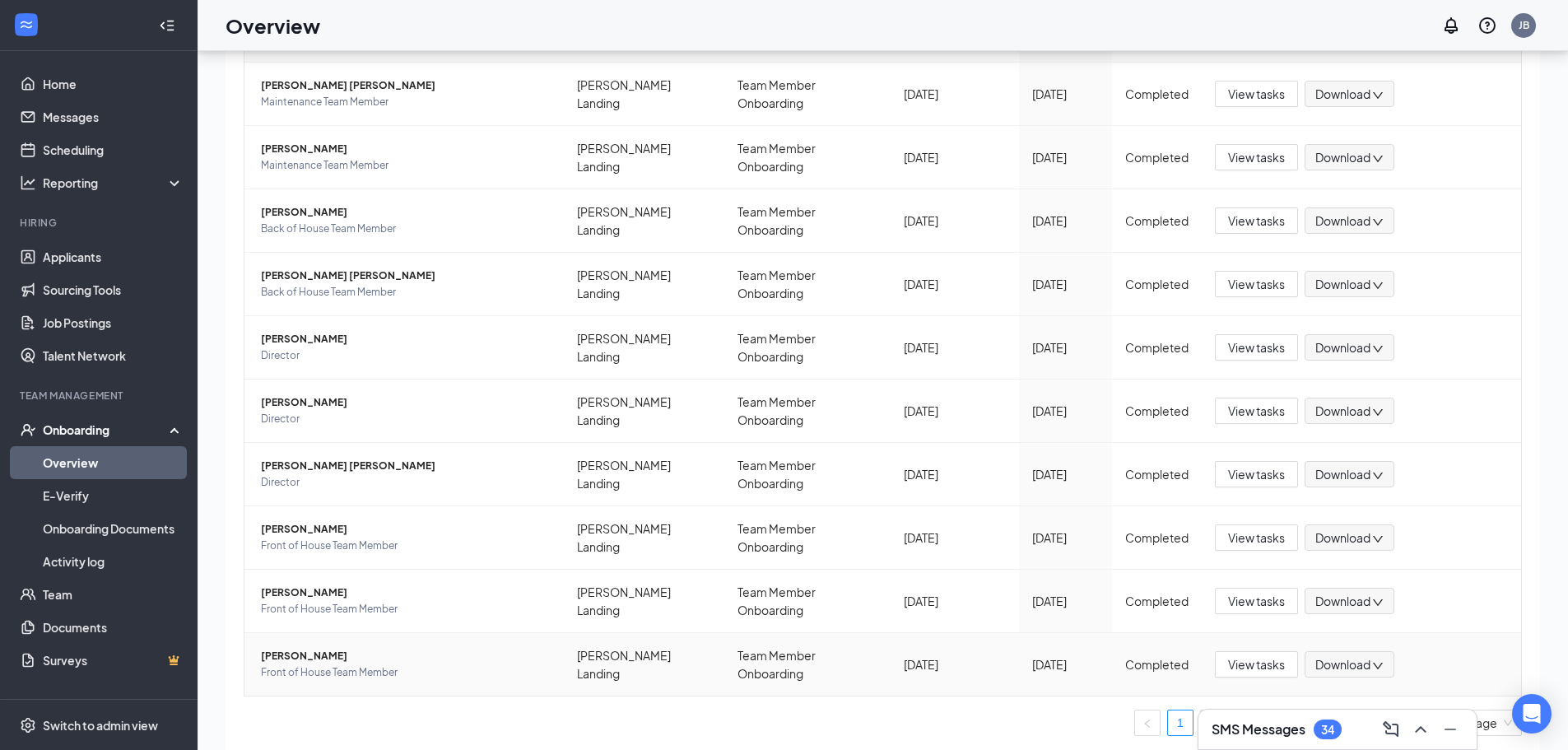
scroll to position [74, 0]
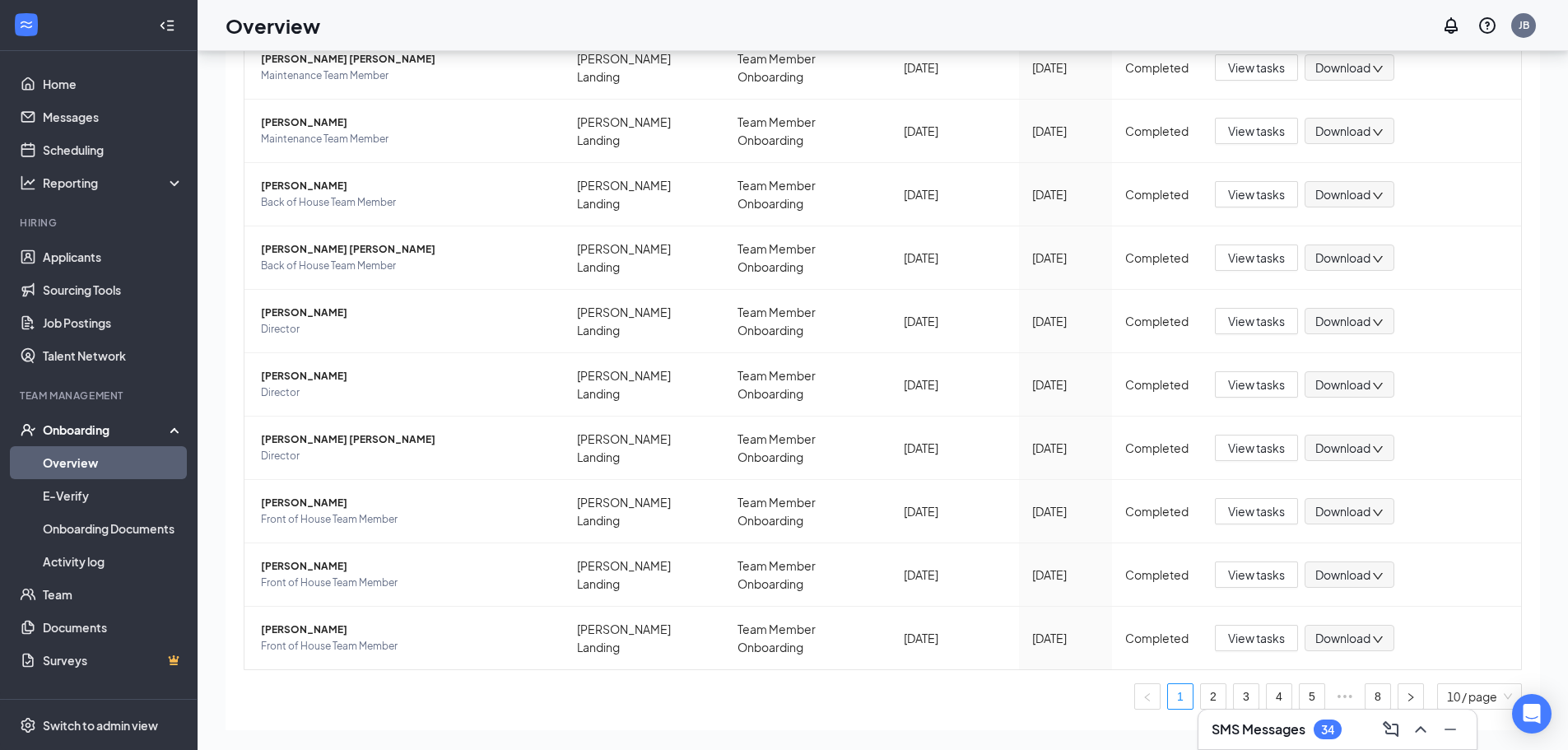
click at [1312, 683] on ul "1 2 3 4 5 ••• 8 10 / page" at bounding box center [882, 695] width 1278 height 26
click at [1375, 683] on li "8" at bounding box center [1377, 695] width 26 height 26
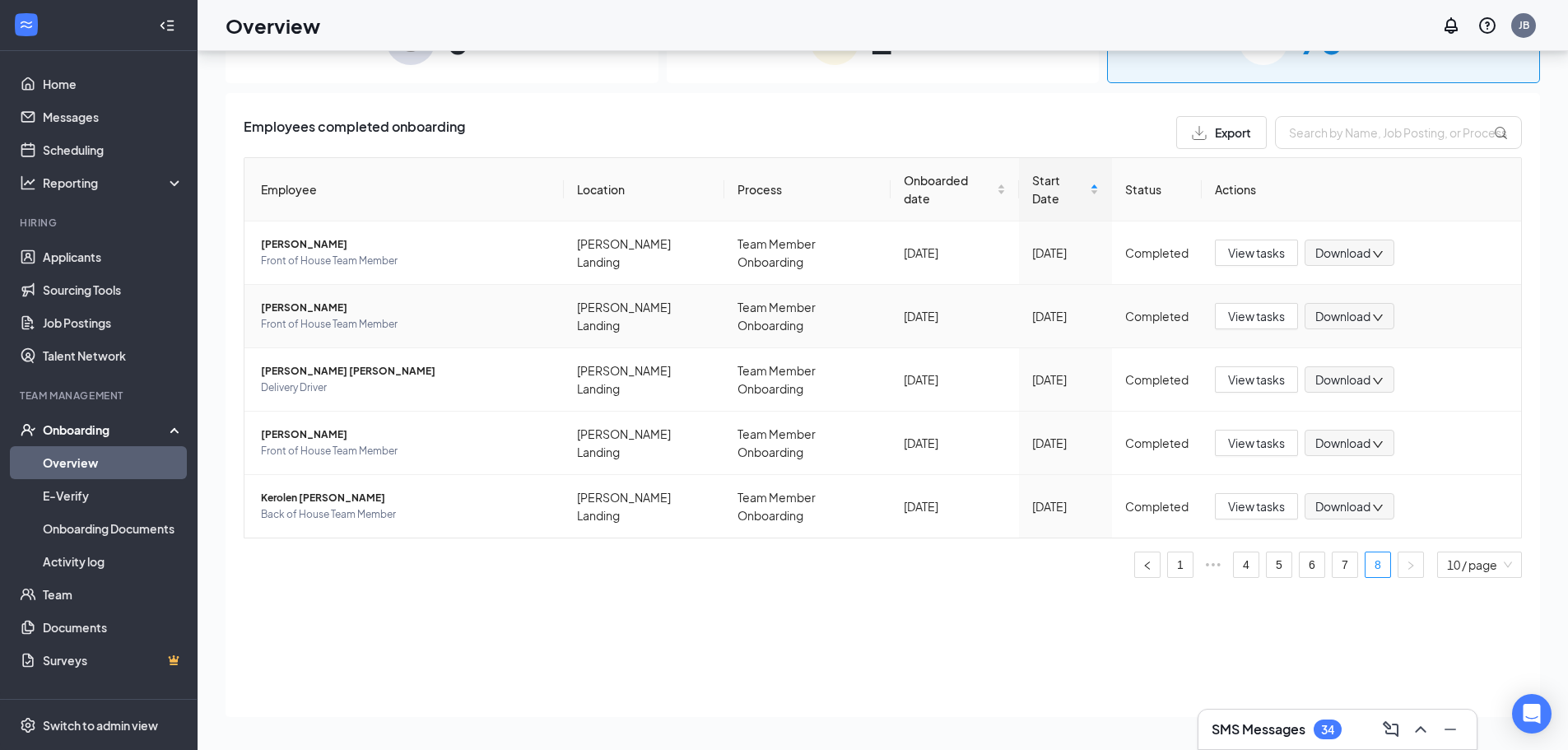
click at [306, 299] on span "[PERSON_NAME]" at bounding box center [405, 307] width 290 height 16
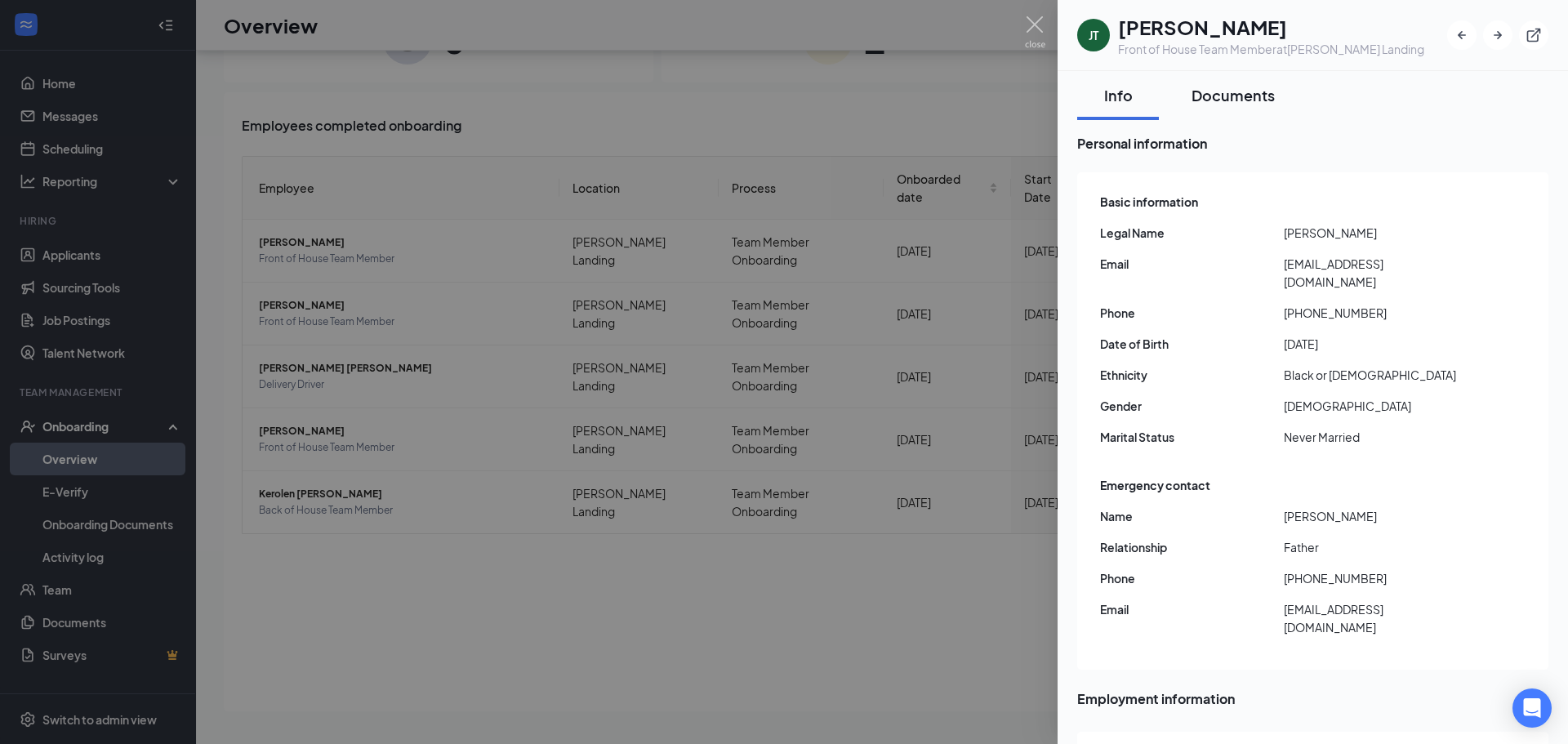
click at [1229, 105] on button "Documents" at bounding box center [1233, 95] width 116 height 49
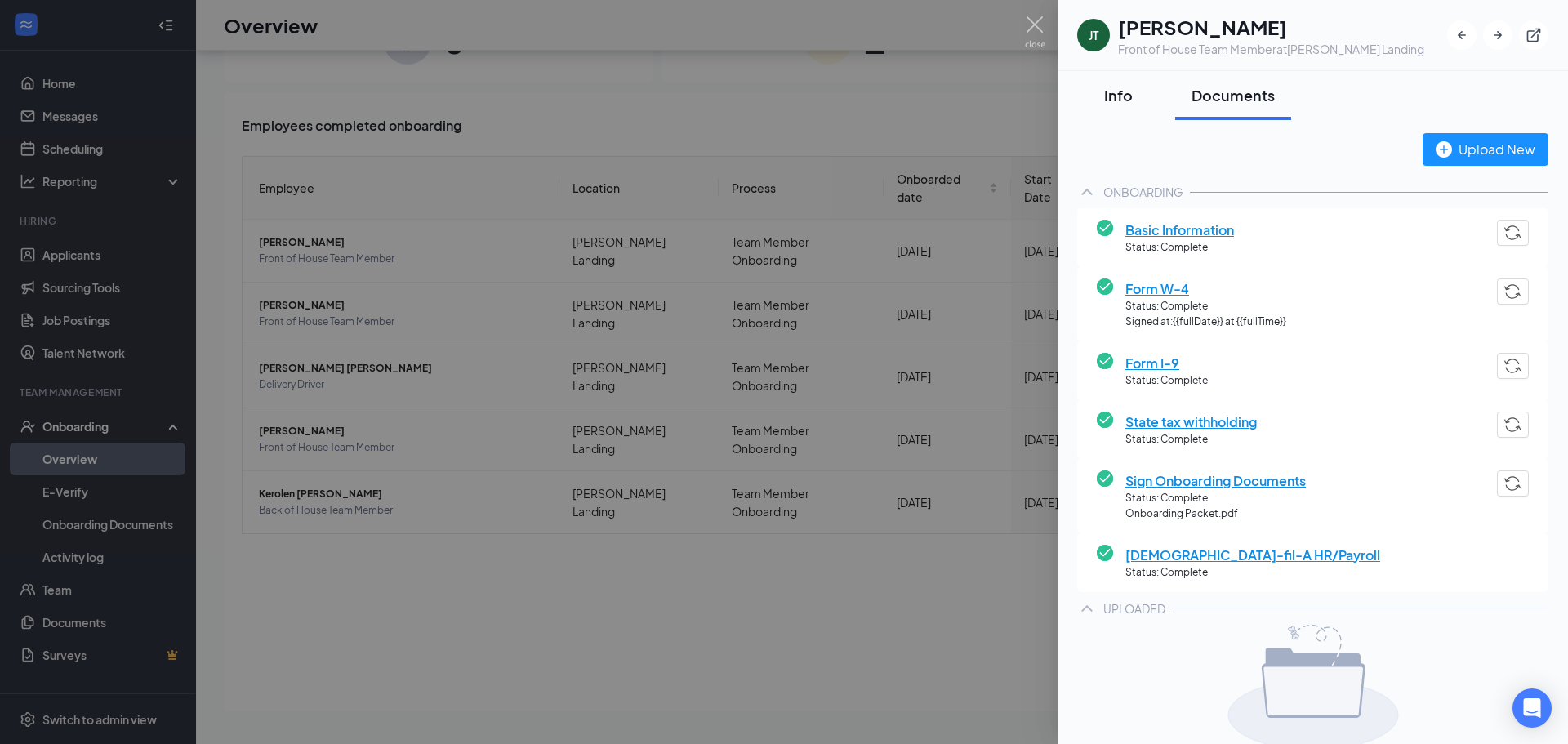
click at [1116, 97] on div "Info" at bounding box center [1117, 95] width 49 height 20
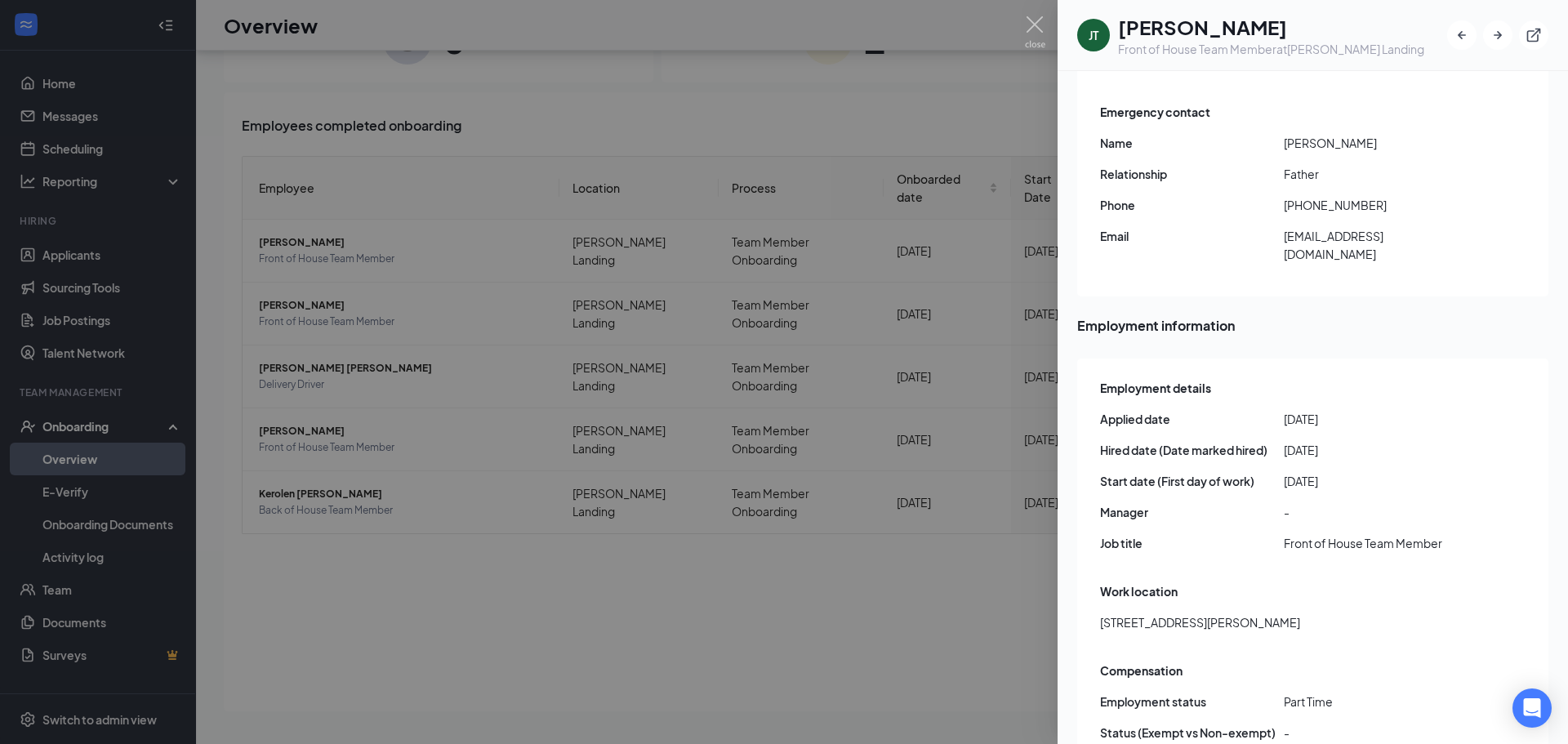
scroll to position [381, 0]
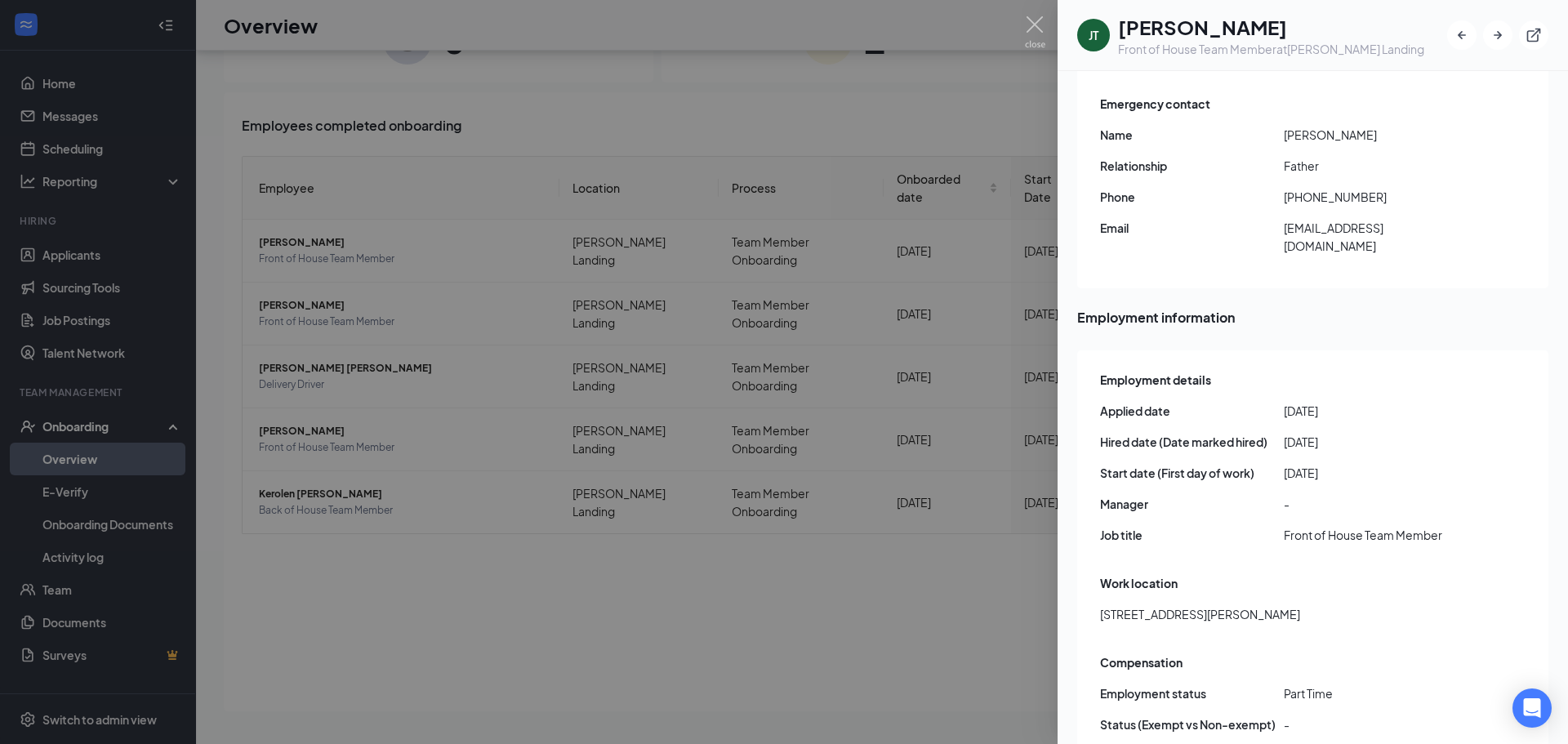
click at [785, 600] on div at bounding box center [784, 372] width 1568 height 744
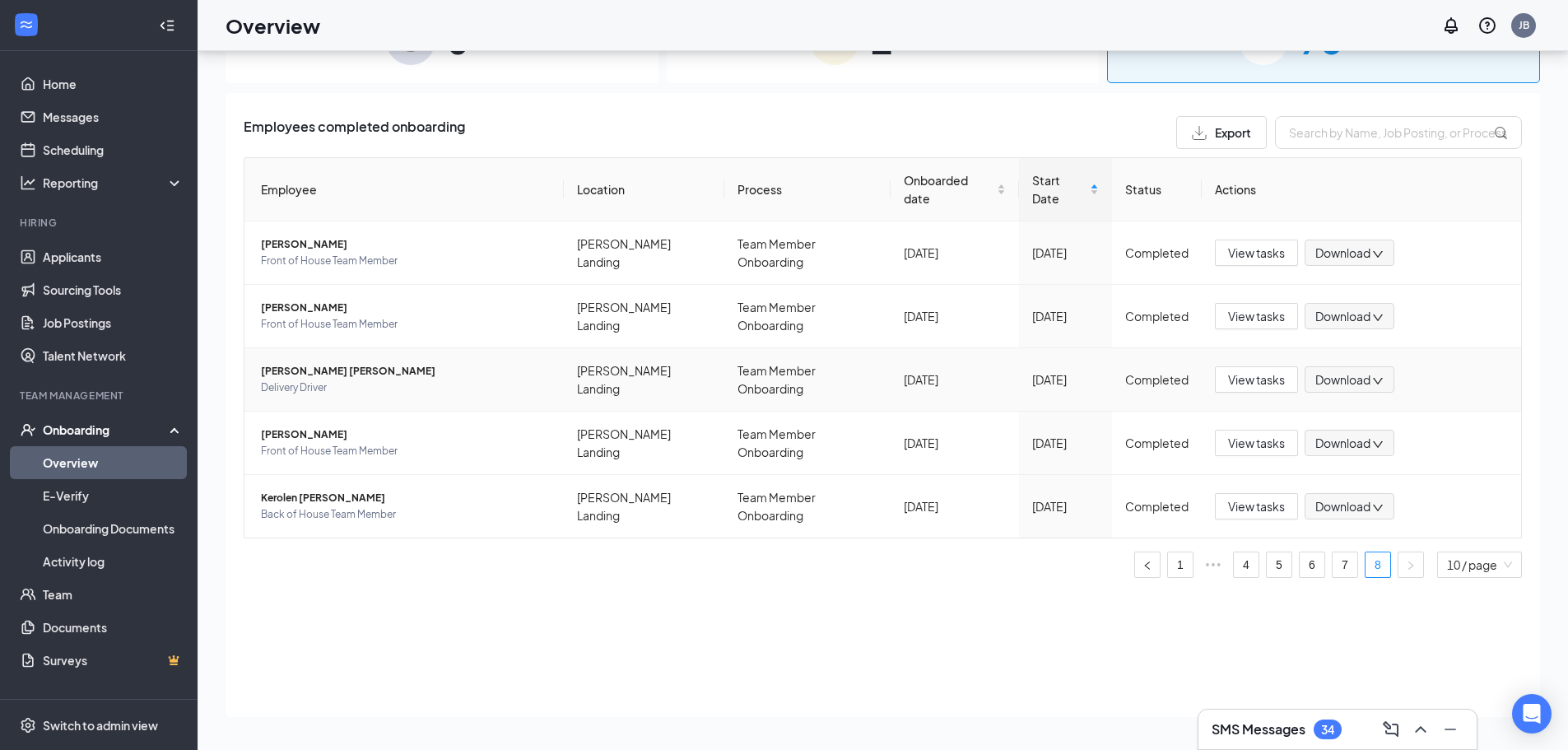
click at [303, 363] on span "[PERSON_NAME] [PERSON_NAME]" at bounding box center [405, 371] width 290 height 16
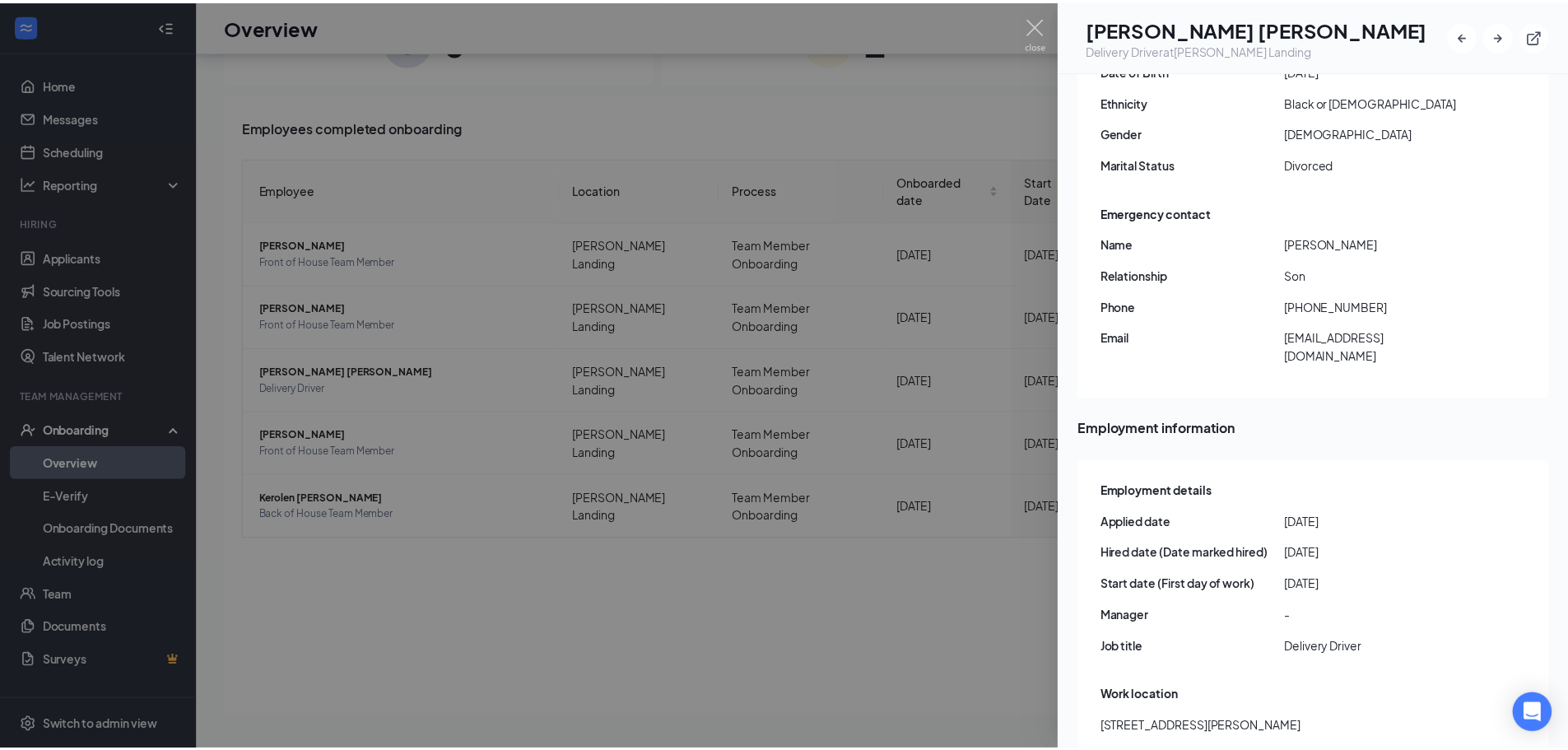
scroll to position [384, 0]
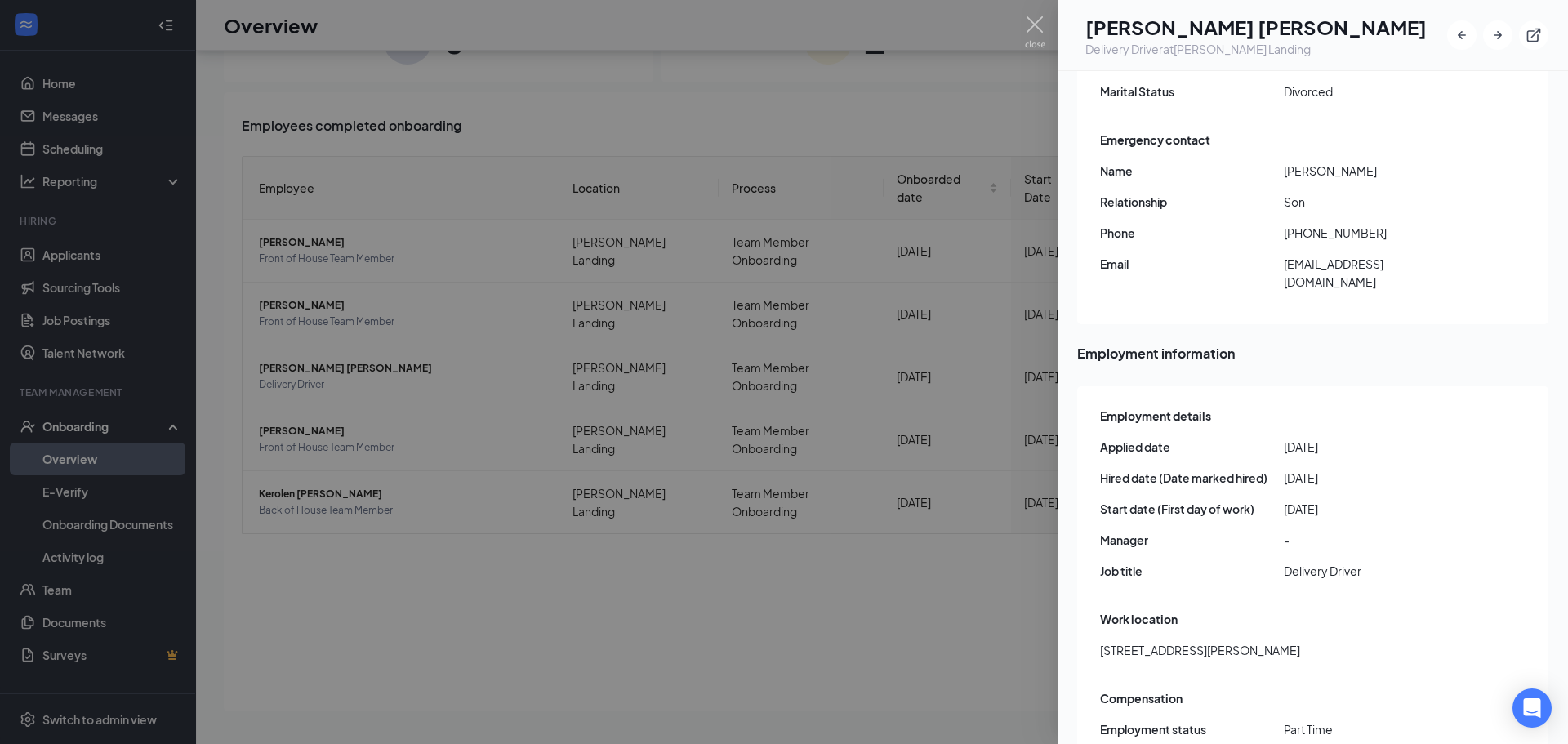
click at [638, 492] on div at bounding box center [784, 372] width 1568 height 744
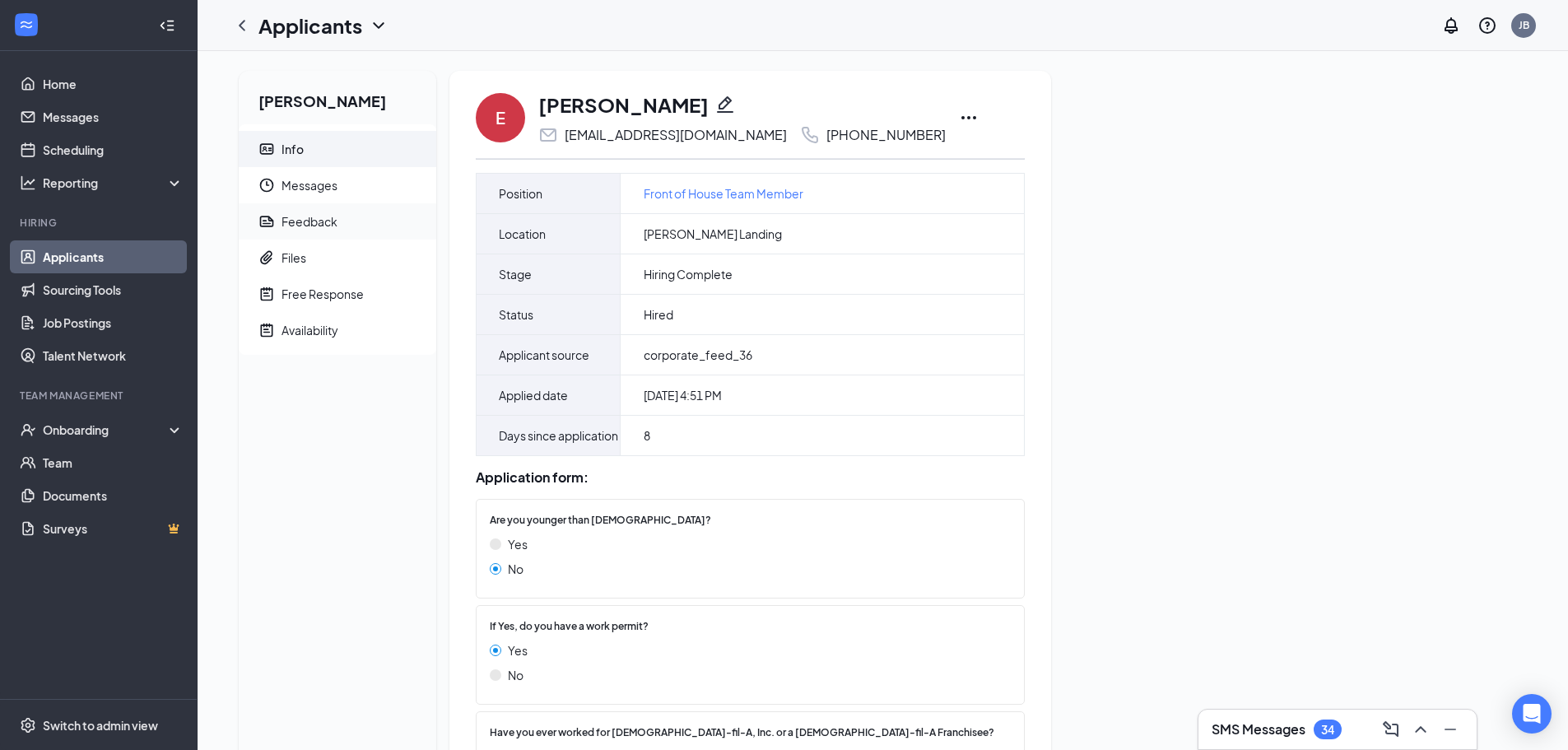
click at [370, 220] on span "Feedback" at bounding box center [352, 221] width 142 height 37
